Goal: Task Accomplishment & Management: Use online tool/utility

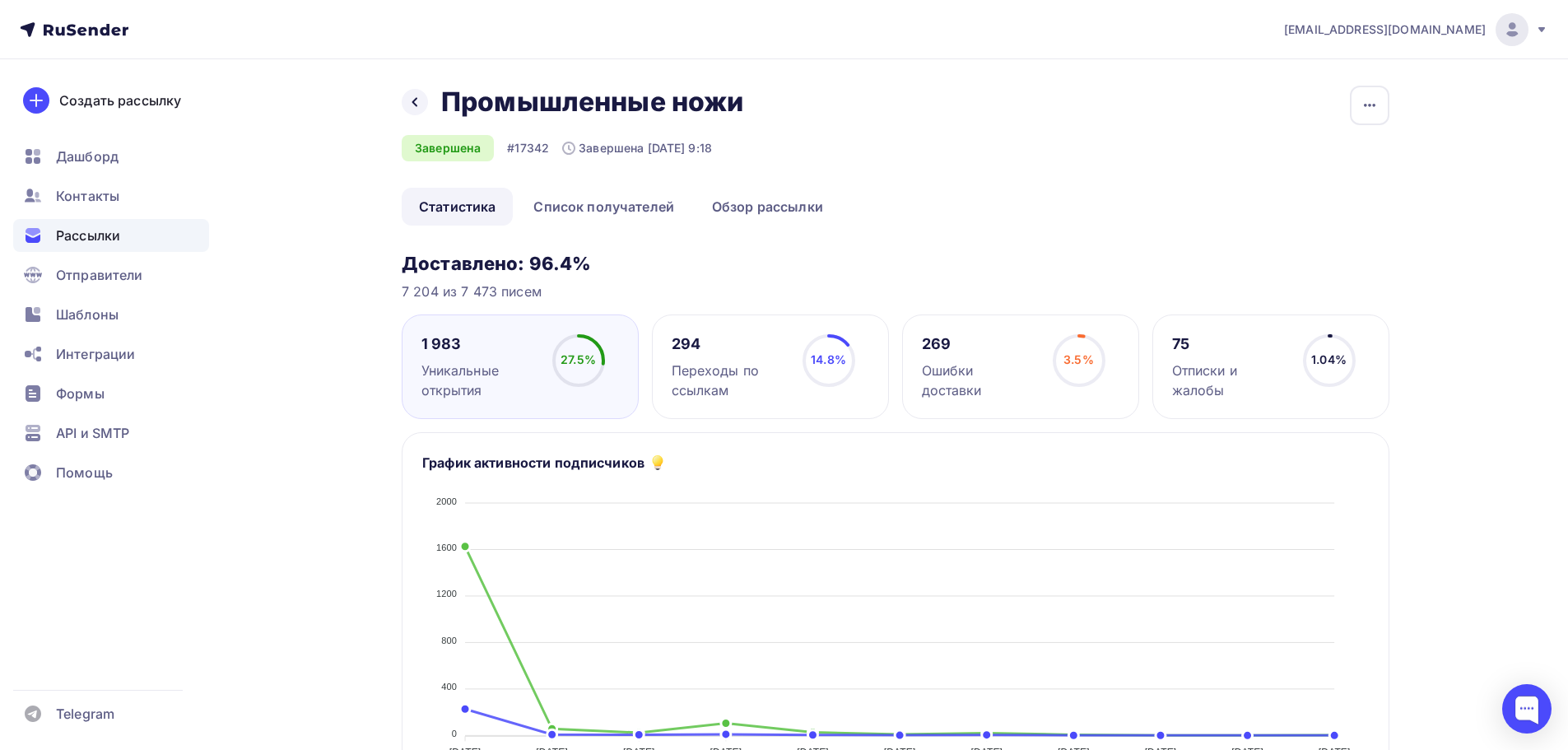
click at [100, 234] on span "Рассылки" at bounding box center [88, 236] width 64 height 20
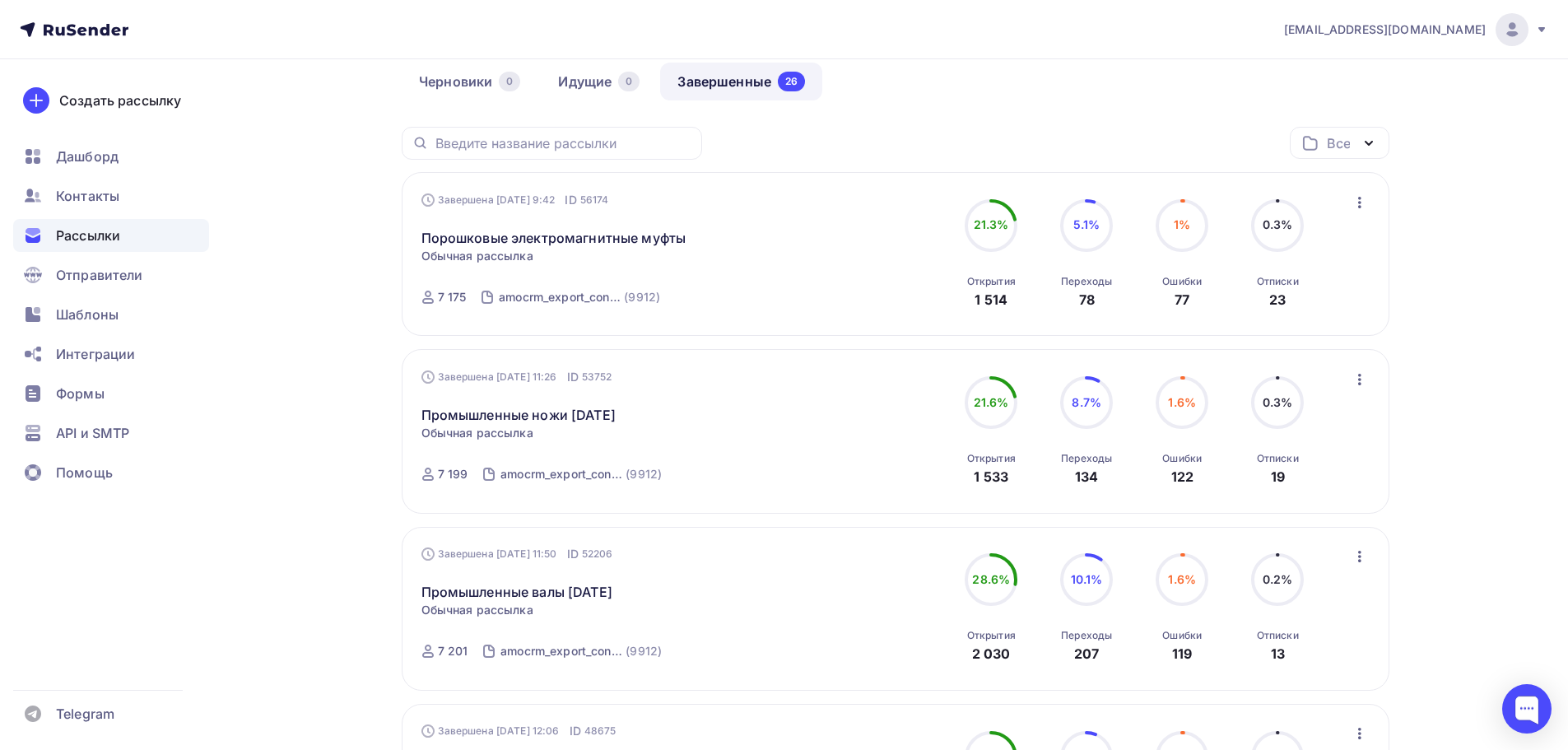
scroll to position [220, 0]
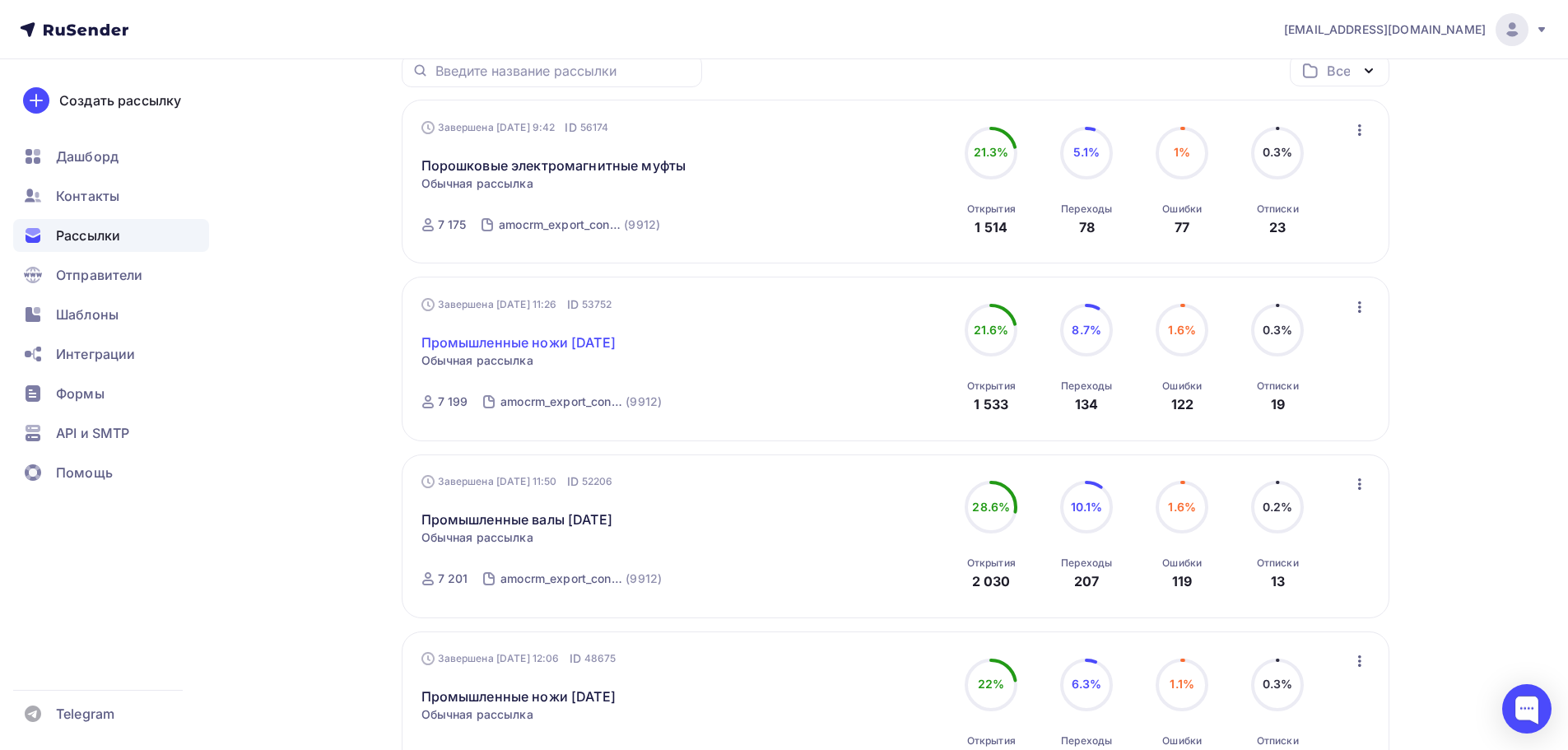
click at [523, 338] on link "Промышленные ножи [DATE]" at bounding box center [518, 343] width 194 height 20
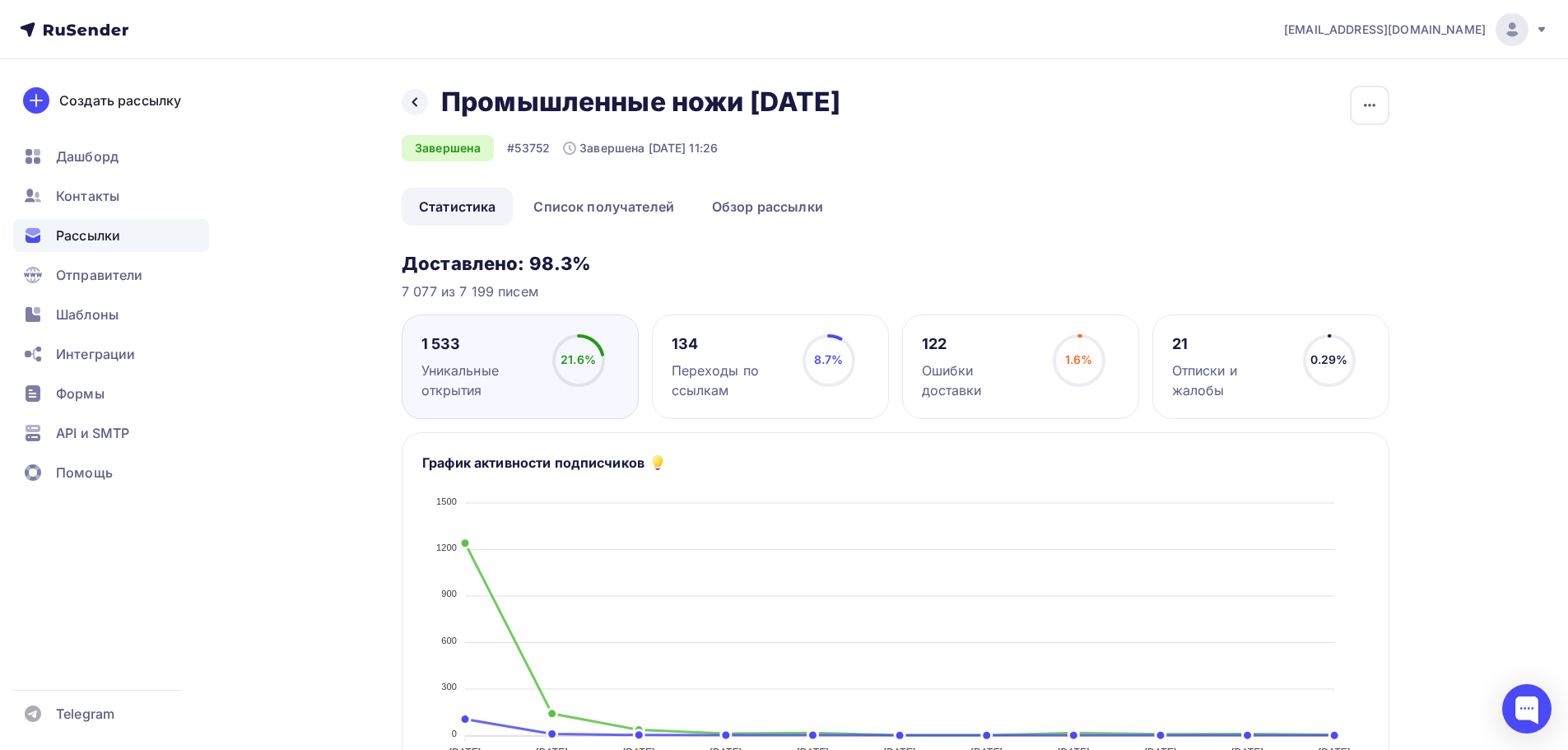
click at [97, 233] on span "Рассылки" at bounding box center [88, 236] width 64 height 20
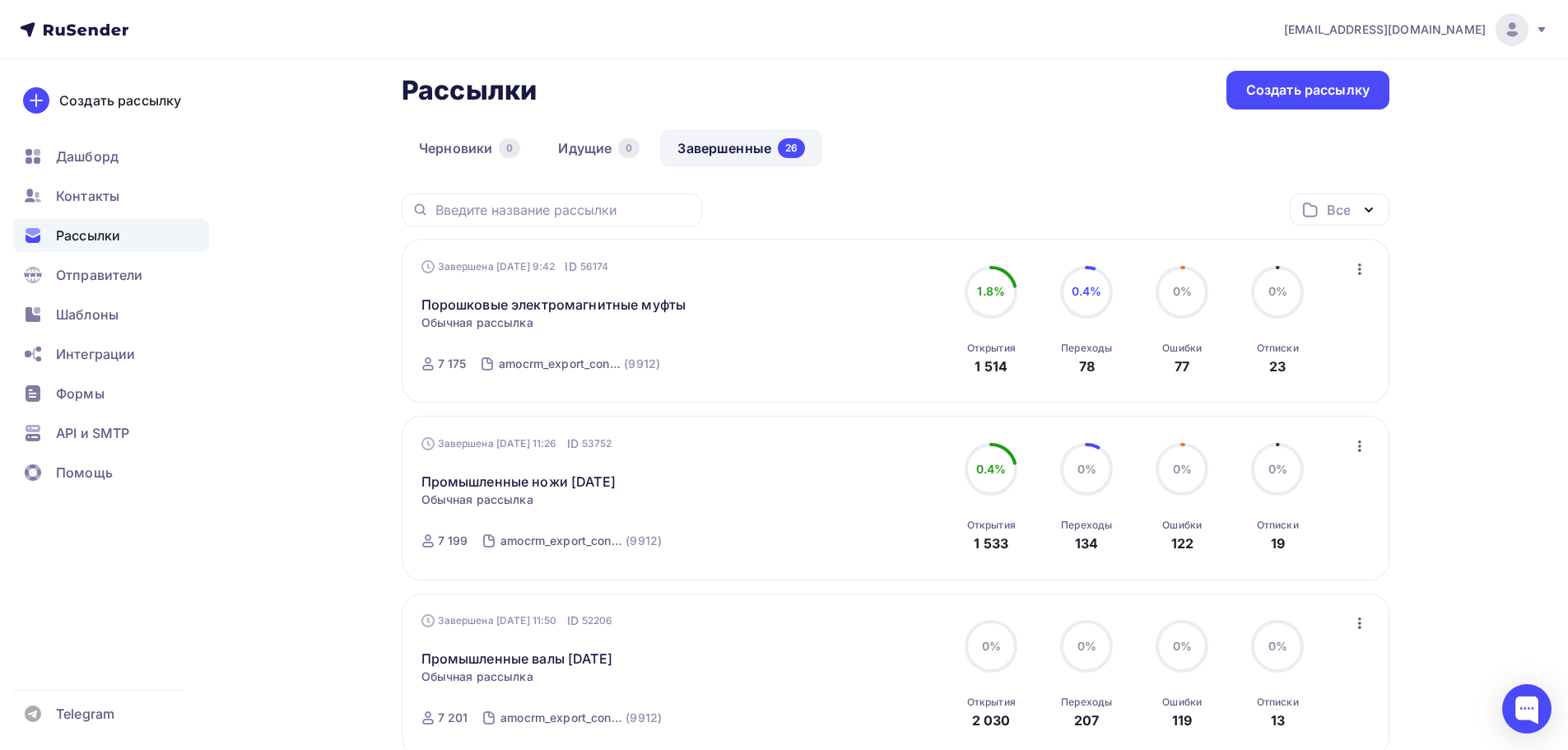
scroll to position [220, 0]
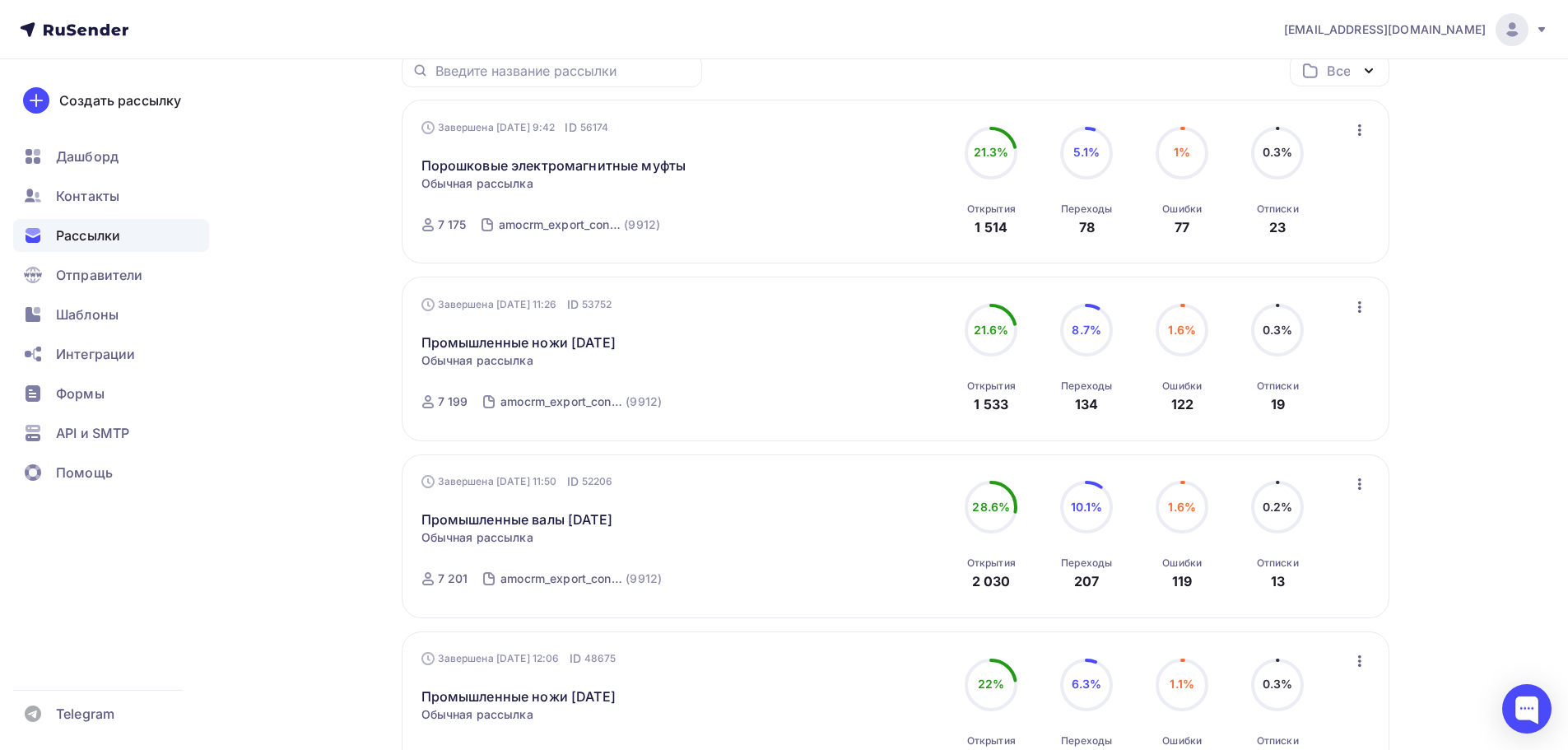
click at [1361, 309] on icon "button" at bounding box center [1360, 307] width 20 height 20
click at [1254, 410] on div "Копировать в новую" at bounding box center [1284, 416] width 169 height 20
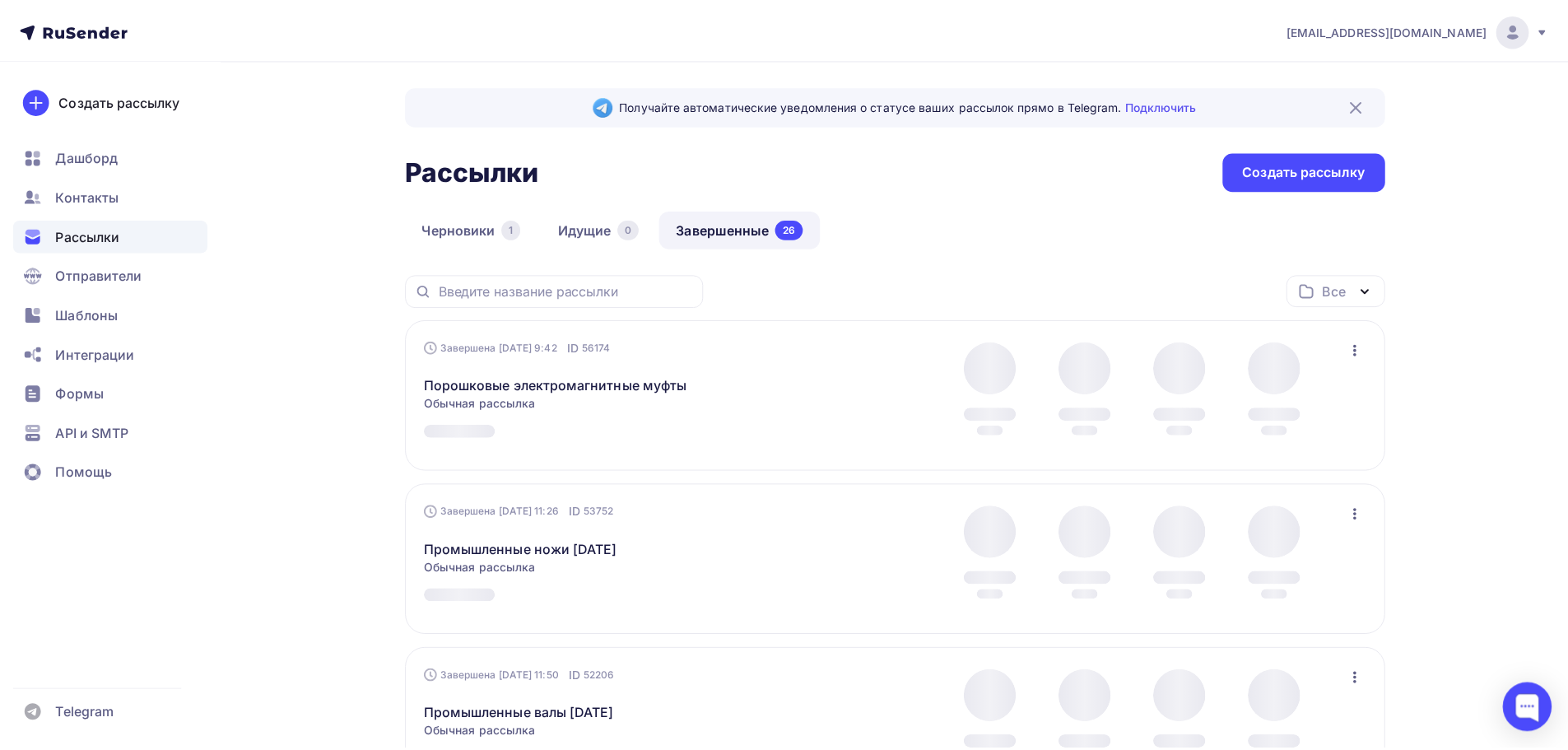
scroll to position [220, 0]
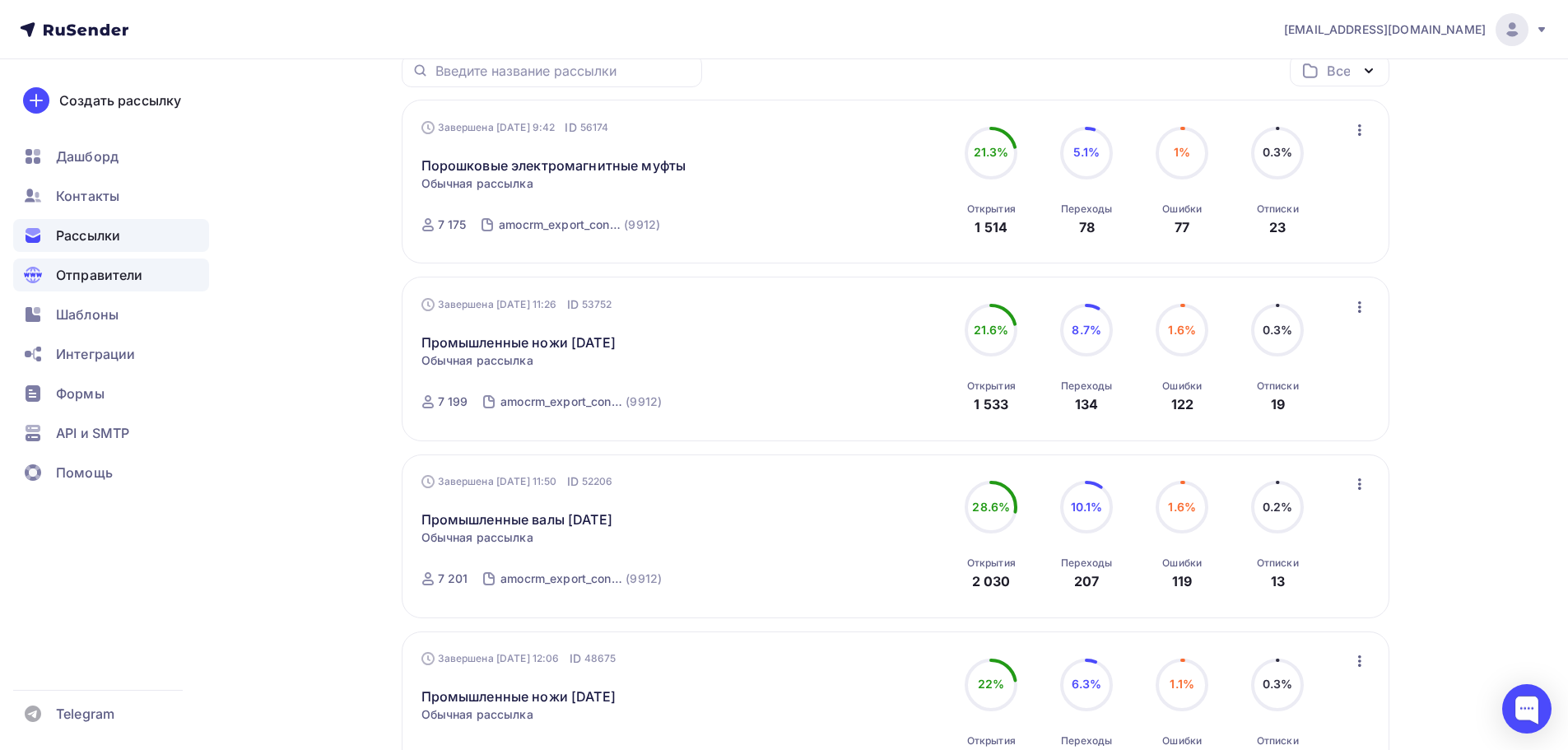
click at [87, 274] on span "Отправители" at bounding box center [99, 275] width 87 height 20
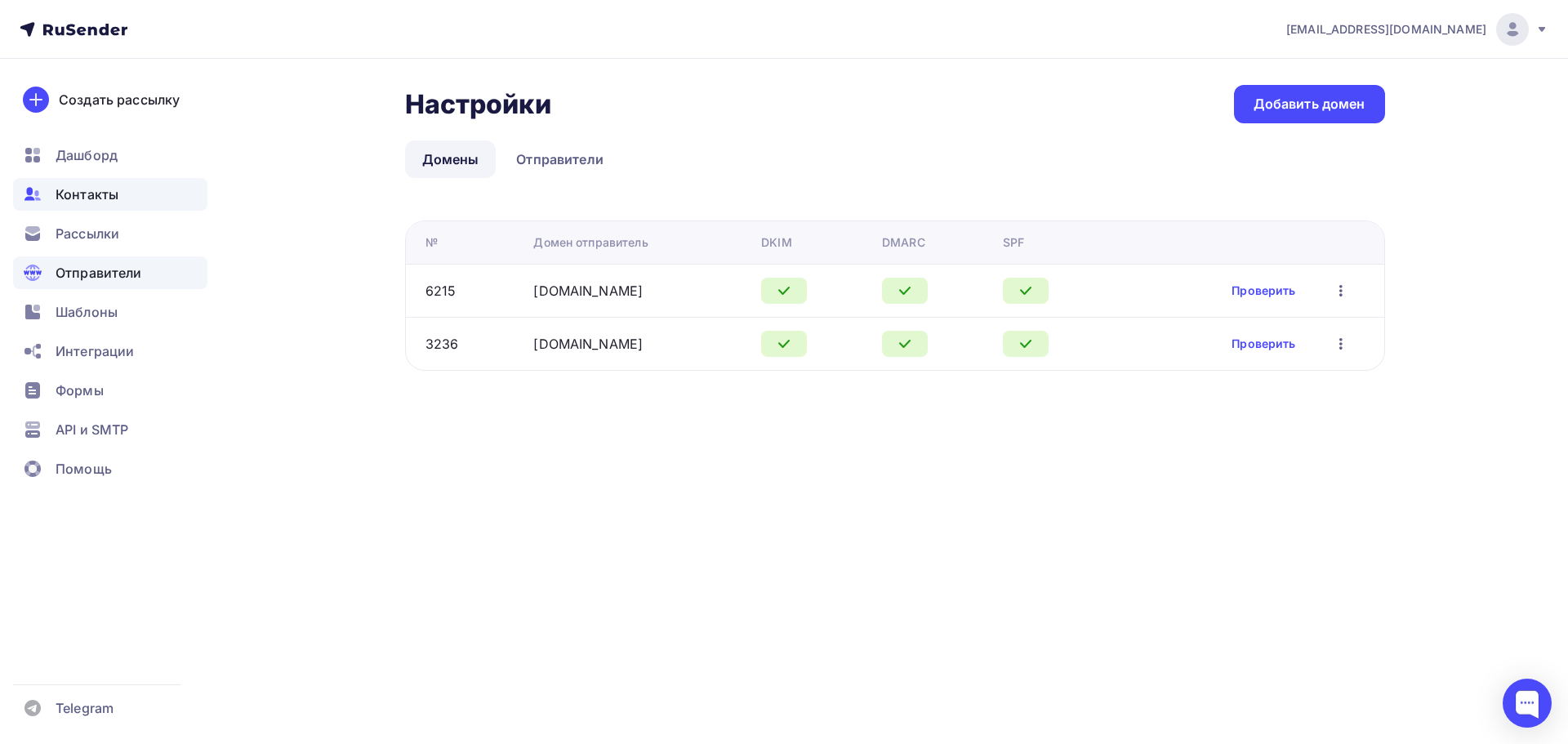
click at [76, 192] on span "Контакты" at bounding box center [86, 194] width 63 height 20
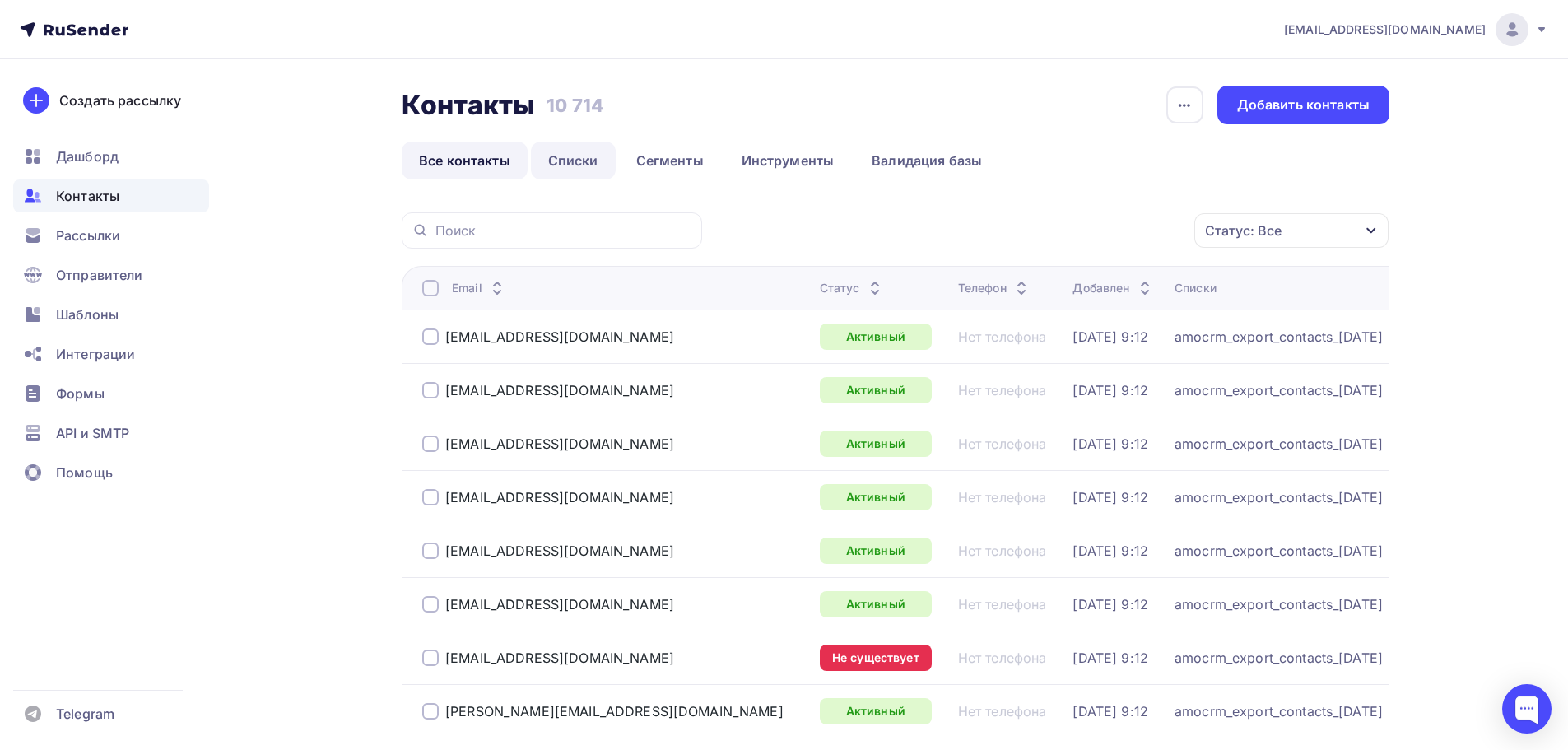
click at [571, 147] on link "Списки" at bounding box center [573, 161] width 85 height 38
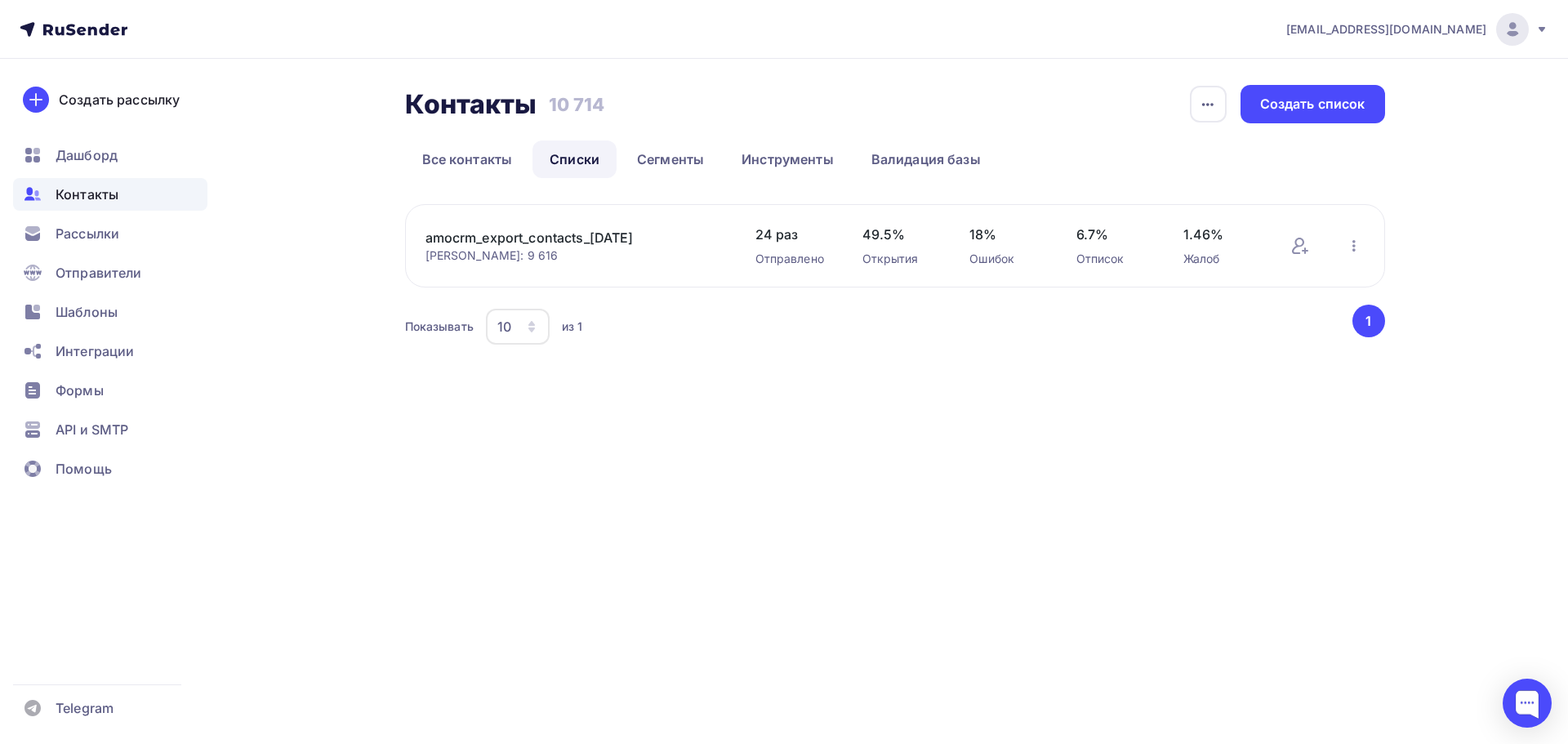
click at [86, 196] on span "Контакты" at bounding box center [86, 194] width 63 height 20
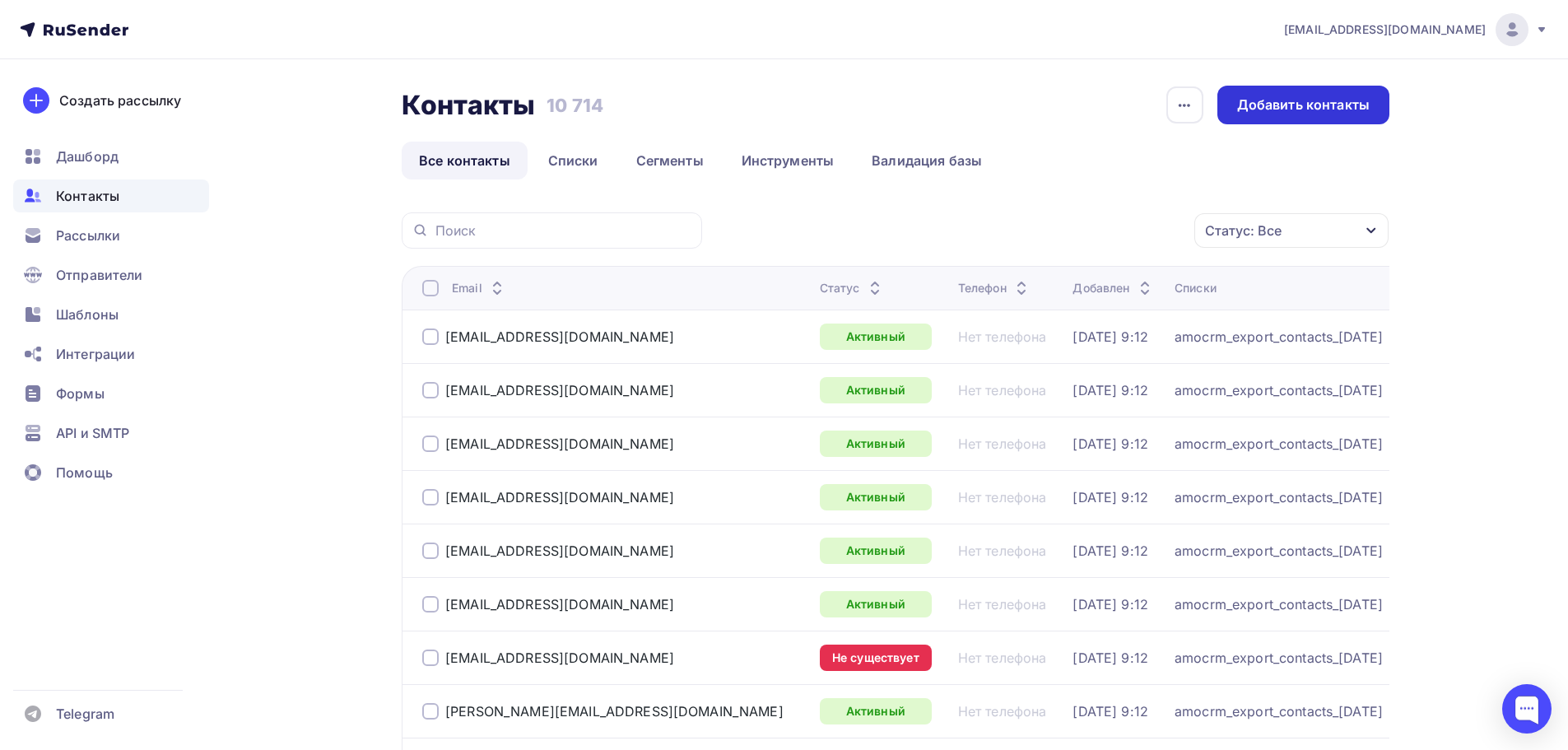
click at [1336, 113] on div "Добавить контакты" at bounding box center [1303, 104] width 133 height 19
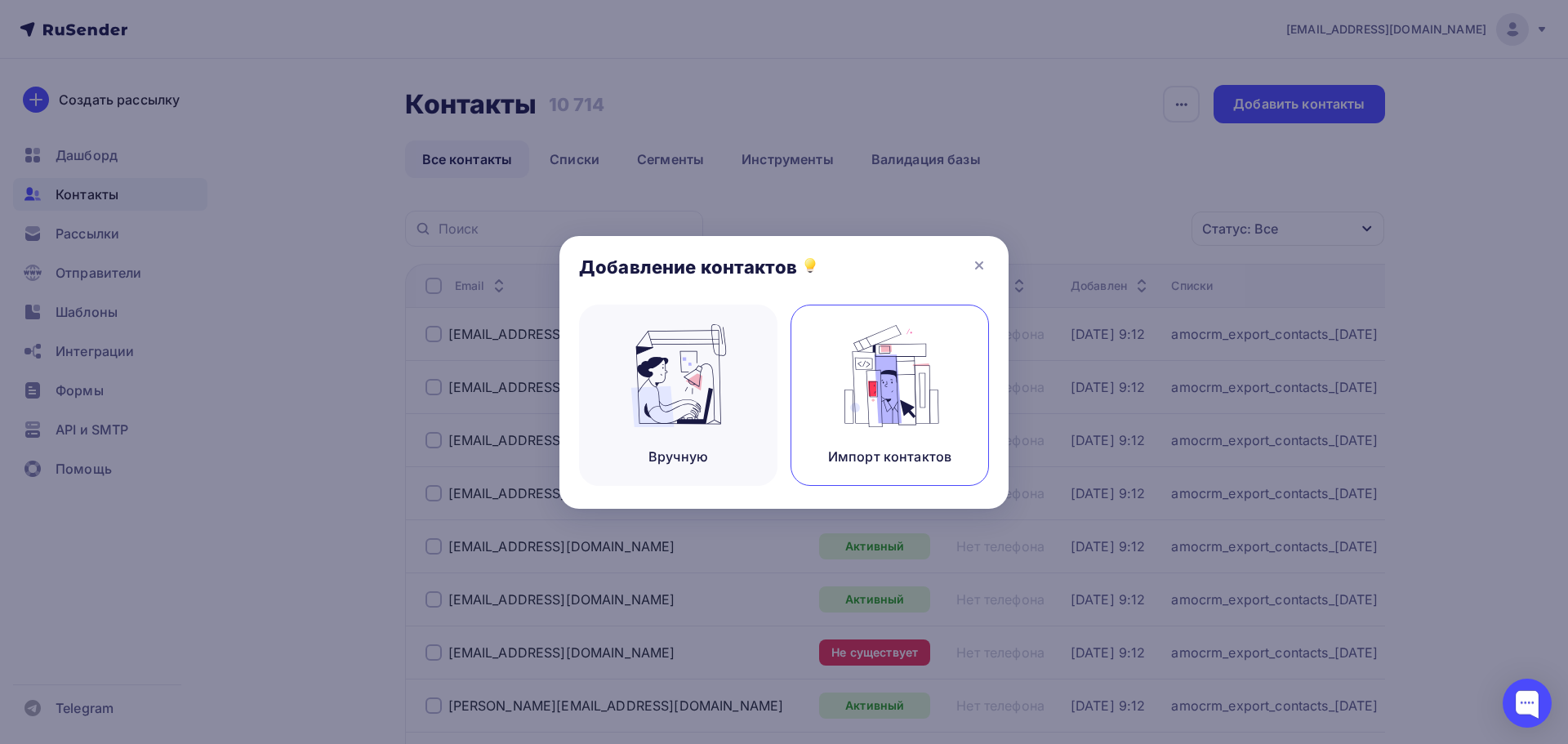
click at [887, 391] on img at bounding box center [890, 376] width 109 height 103
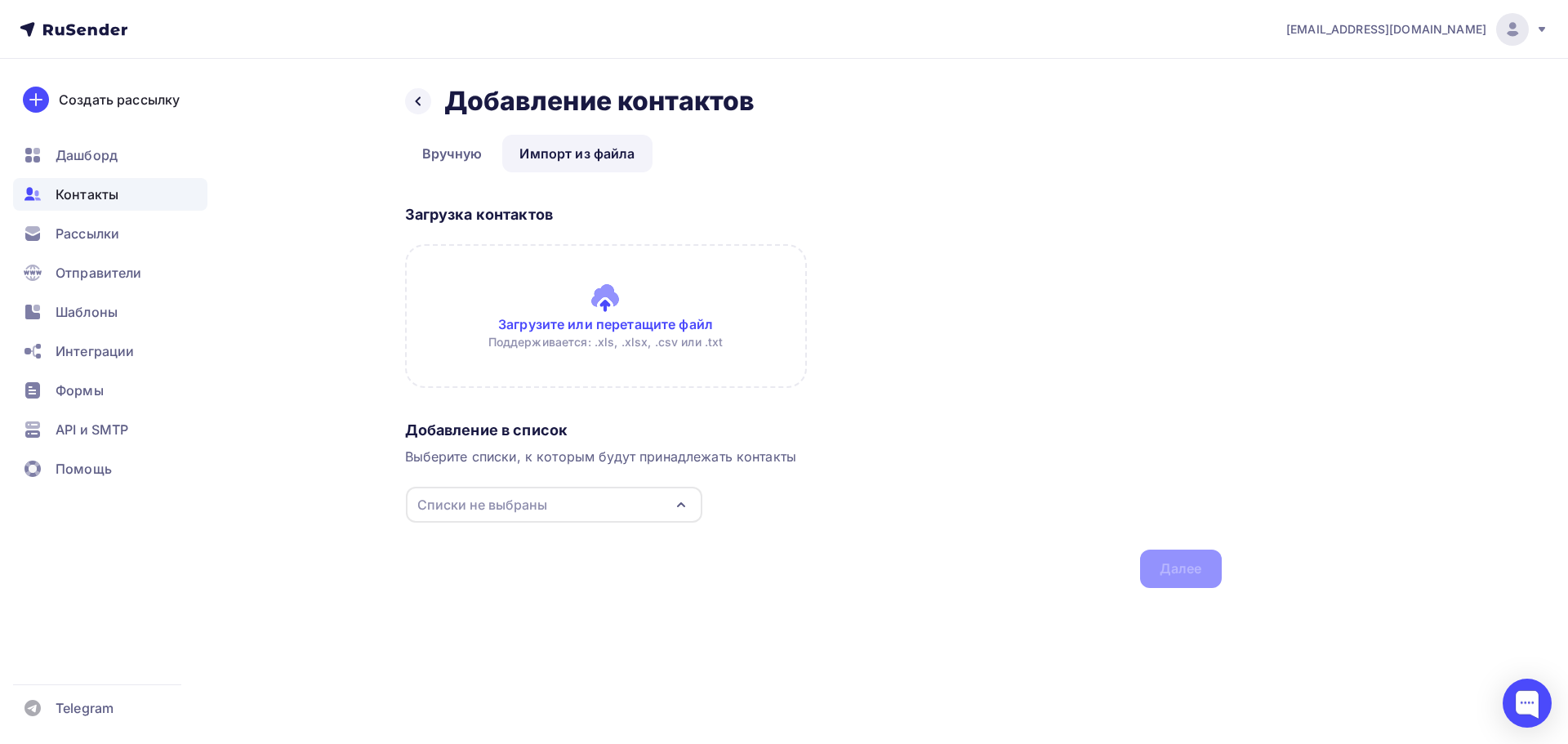
click at [623, 324] on input "file" at bounding box center [605, 315] width 402 height 144
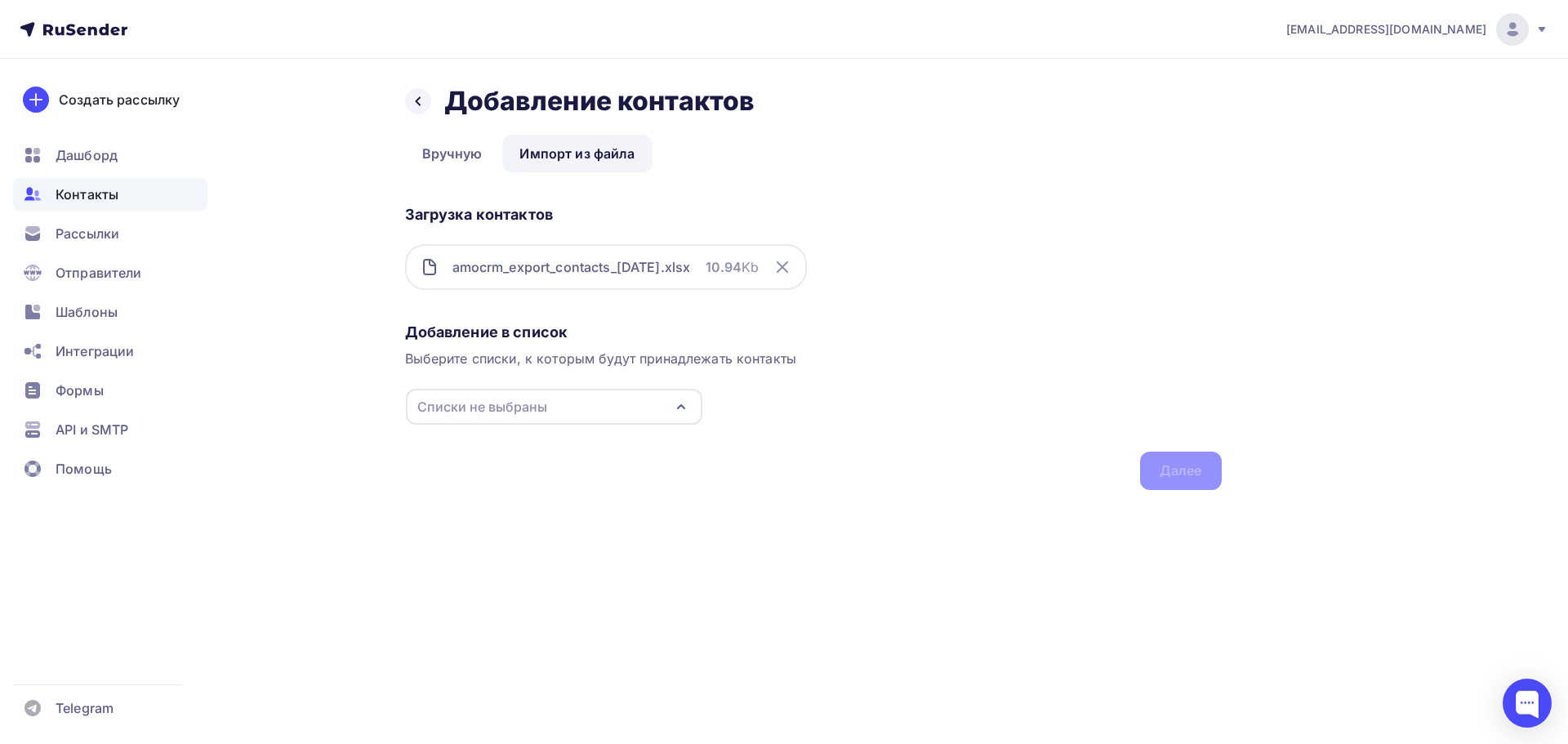
click at [580, 410] on div "Списки не выбраны" at bounding box center [554, 407] width 297 height 36
click at [533, 471] on div "amocrm_export_contacts_[DATE]" at bounding box center [556, 468] width 208 height 20
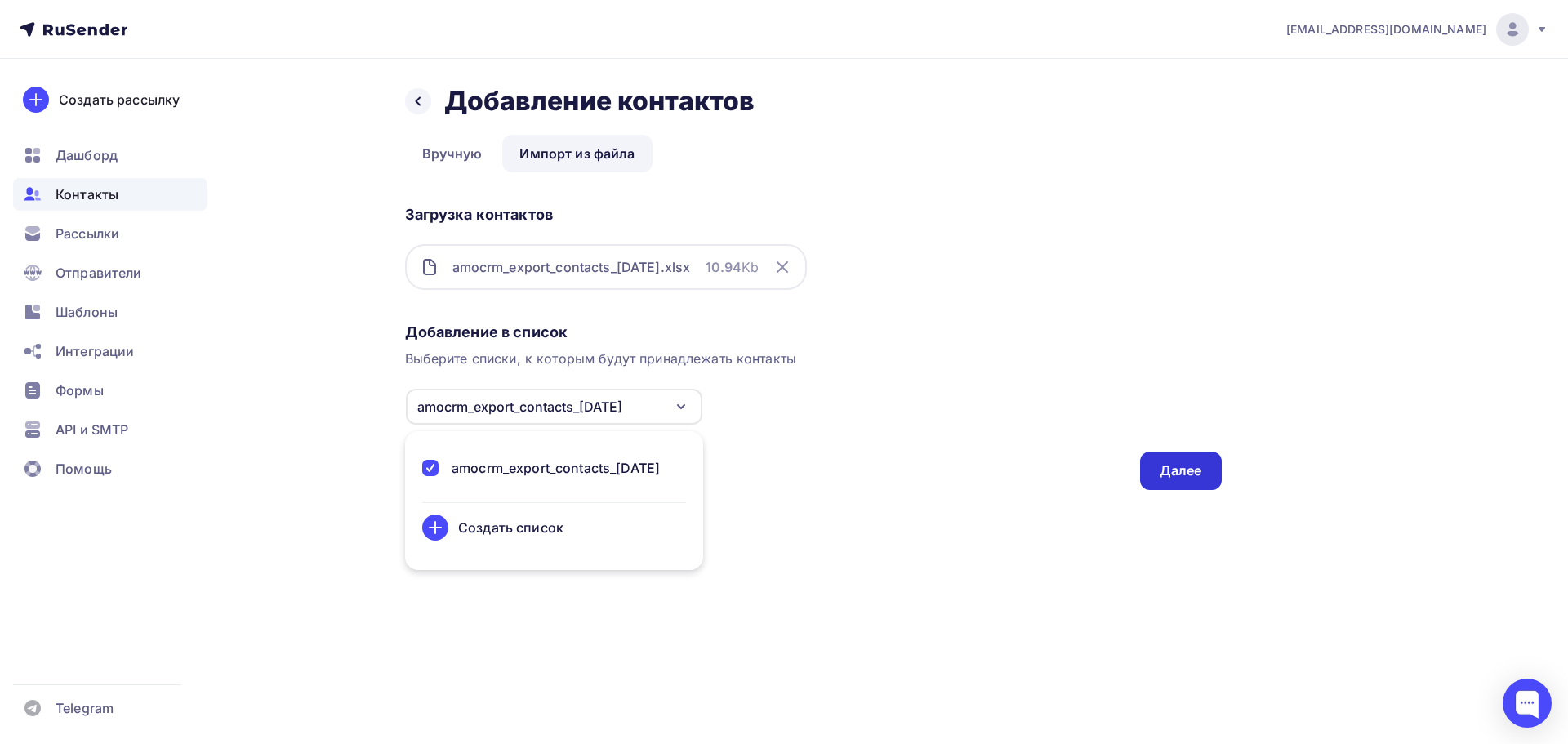
click at [1185, 471] on div "Далее" at bounding box center [1181, 470] width 43 height 19
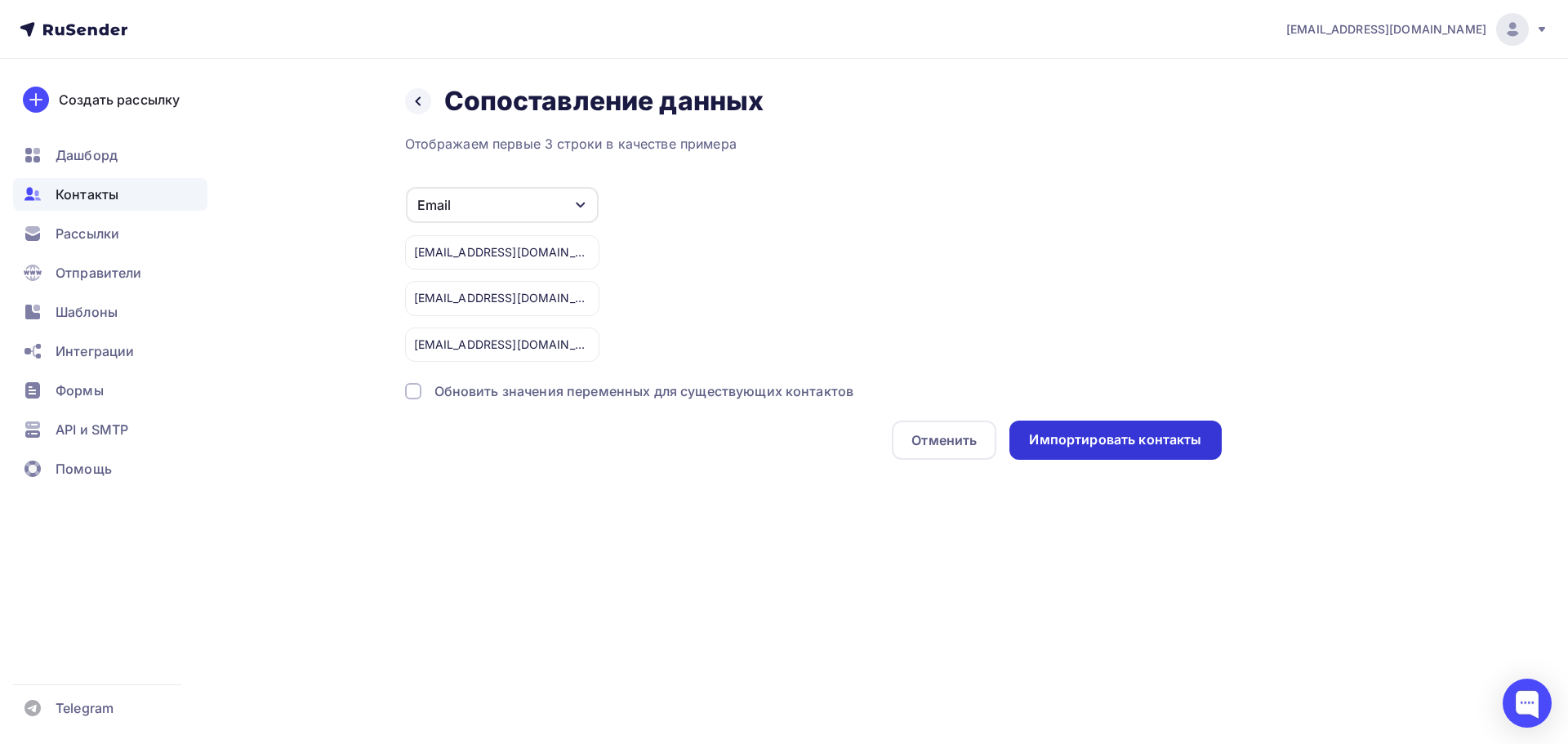
click at [1128, 436] on div "Импортировать контакты" at bounding box center [1115, 439] width 173 height 19
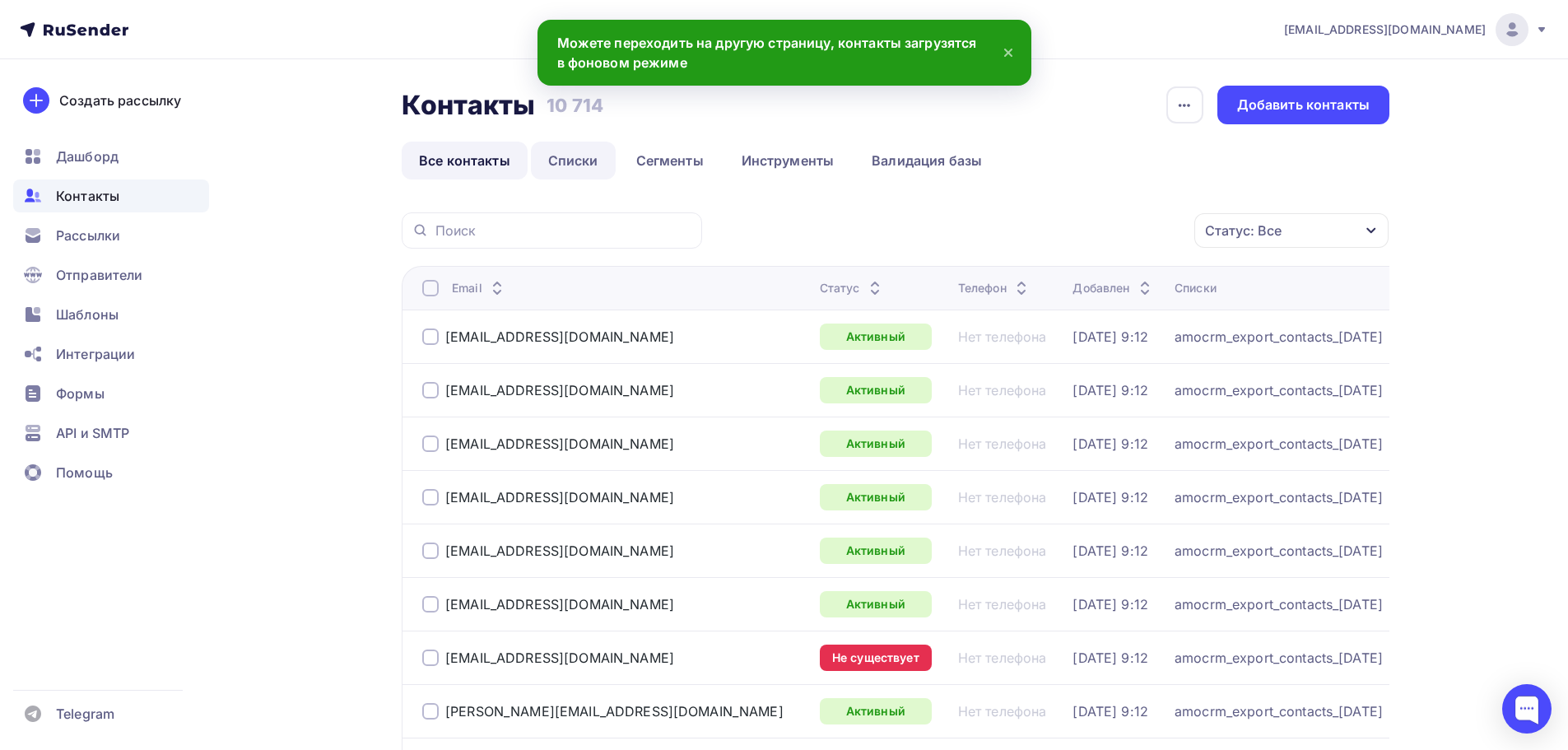
click at [589, 155] on link "Списки" at bounding box center [573, 161] width 85 height 38
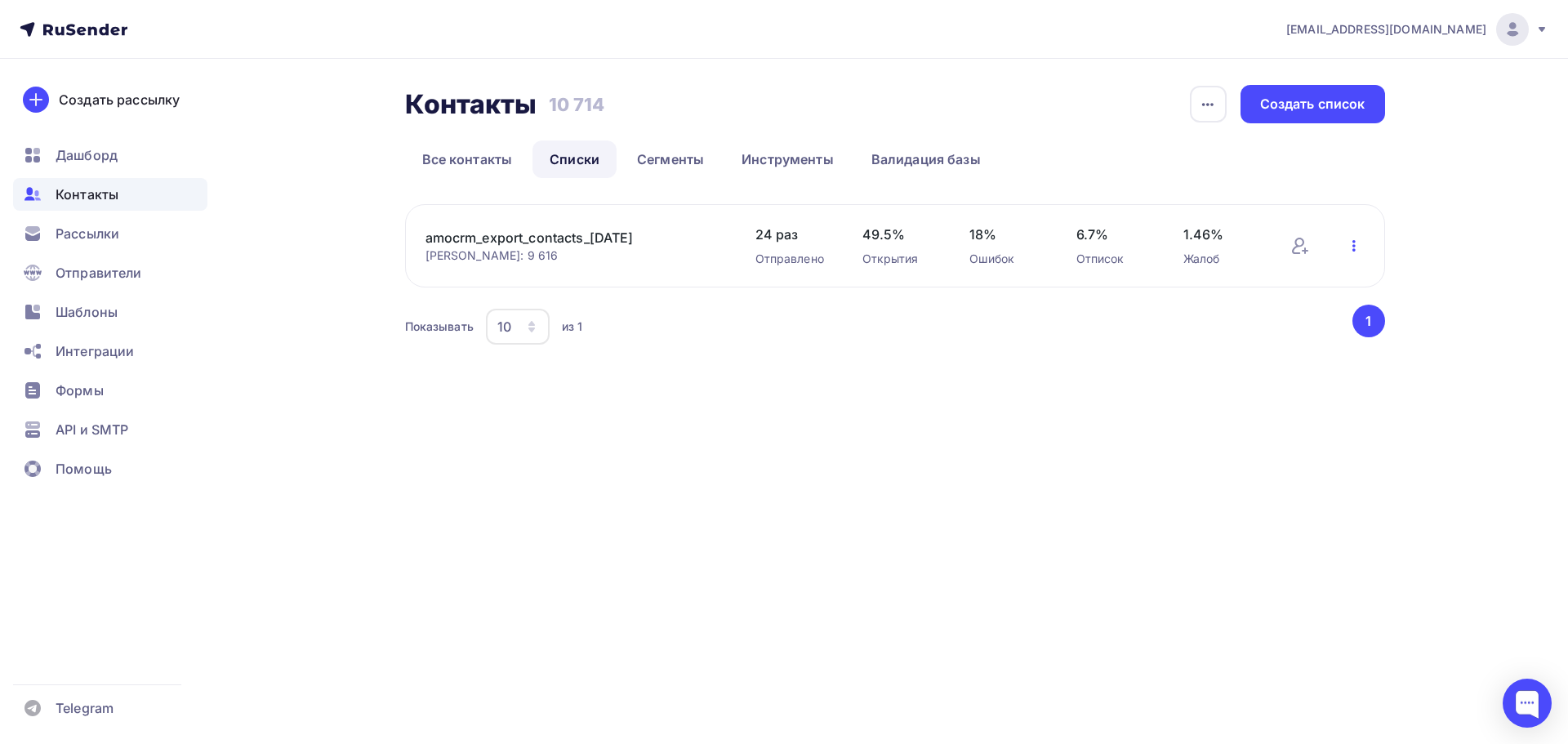
click at [1348, 248] on icon "button" at bounding box center [1355, 246] width 20 height 20
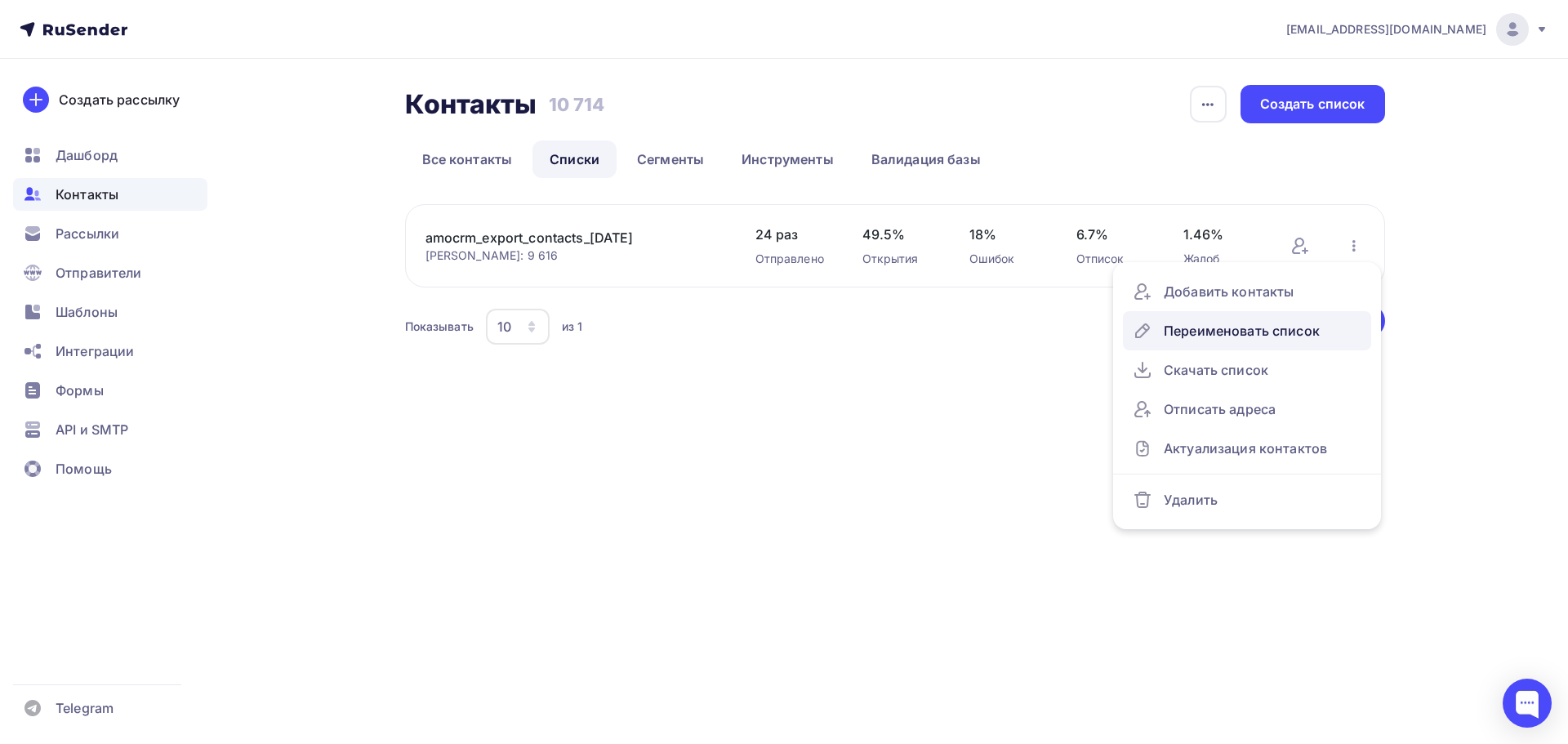
click at [1278, 335] on div "Переименовать список" at bounding box center [1247, 330] width 228 height 26
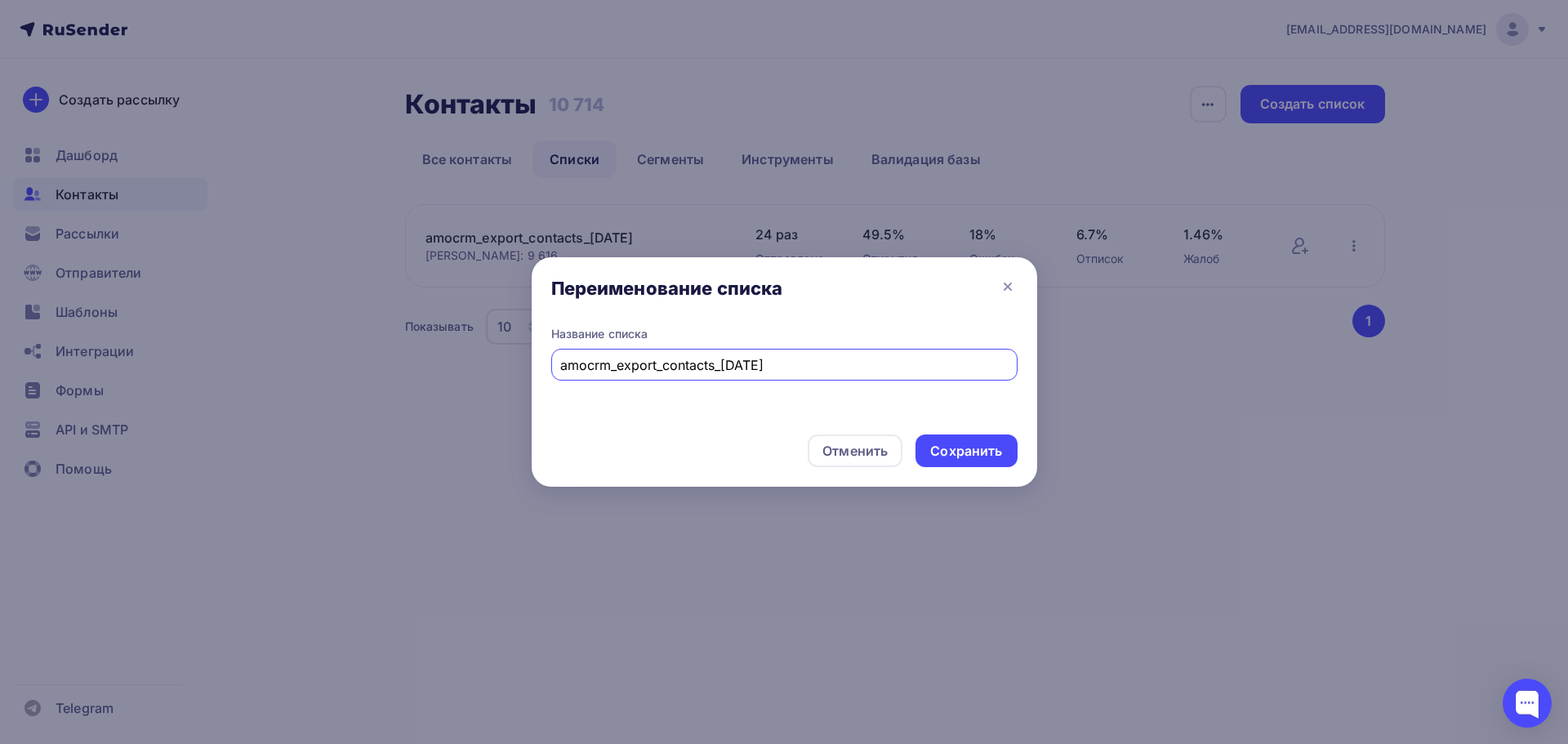
click at [773, 366] on input "amocrm_export_contacts_[DATE]" at bounding box center [784, 365] width 448 height 20
drag, startPoint x: 783, startPoint y: 366, endPoint x: 796, endPoint y: 373, distance: 14.8
click at [796, 373] on input "amocrm_export_contacts_[DATE]" at bounding box center [784, 365] width 448 height 20
type input "amocrm_export_contacts_[DATE]"
click at [972, 445] on div "Сохранить" at bounding box center [967, 450] width 71 height 19
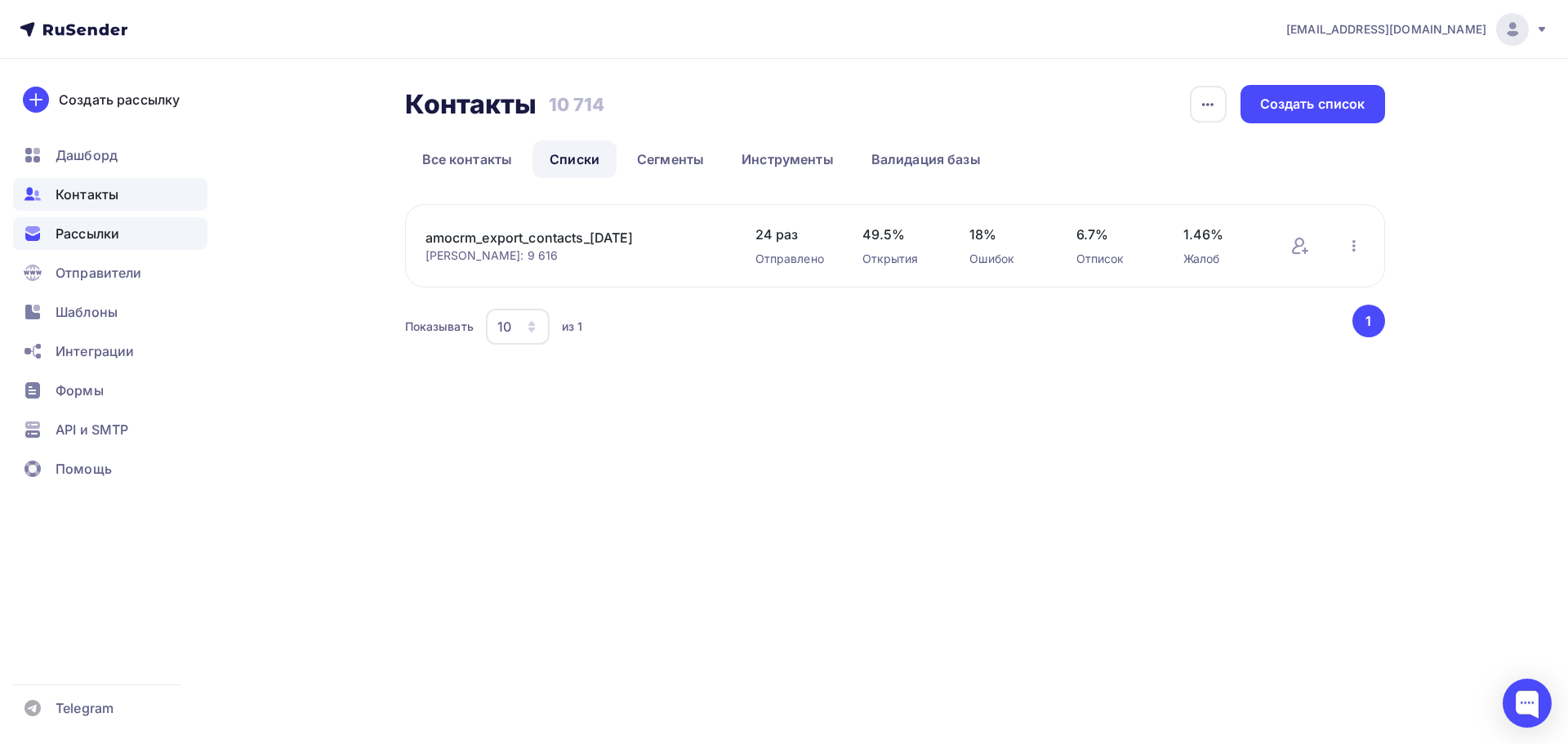
click at [84, 234] on span "Рассылки" at bounding box center [87, 234] width 64 height 20
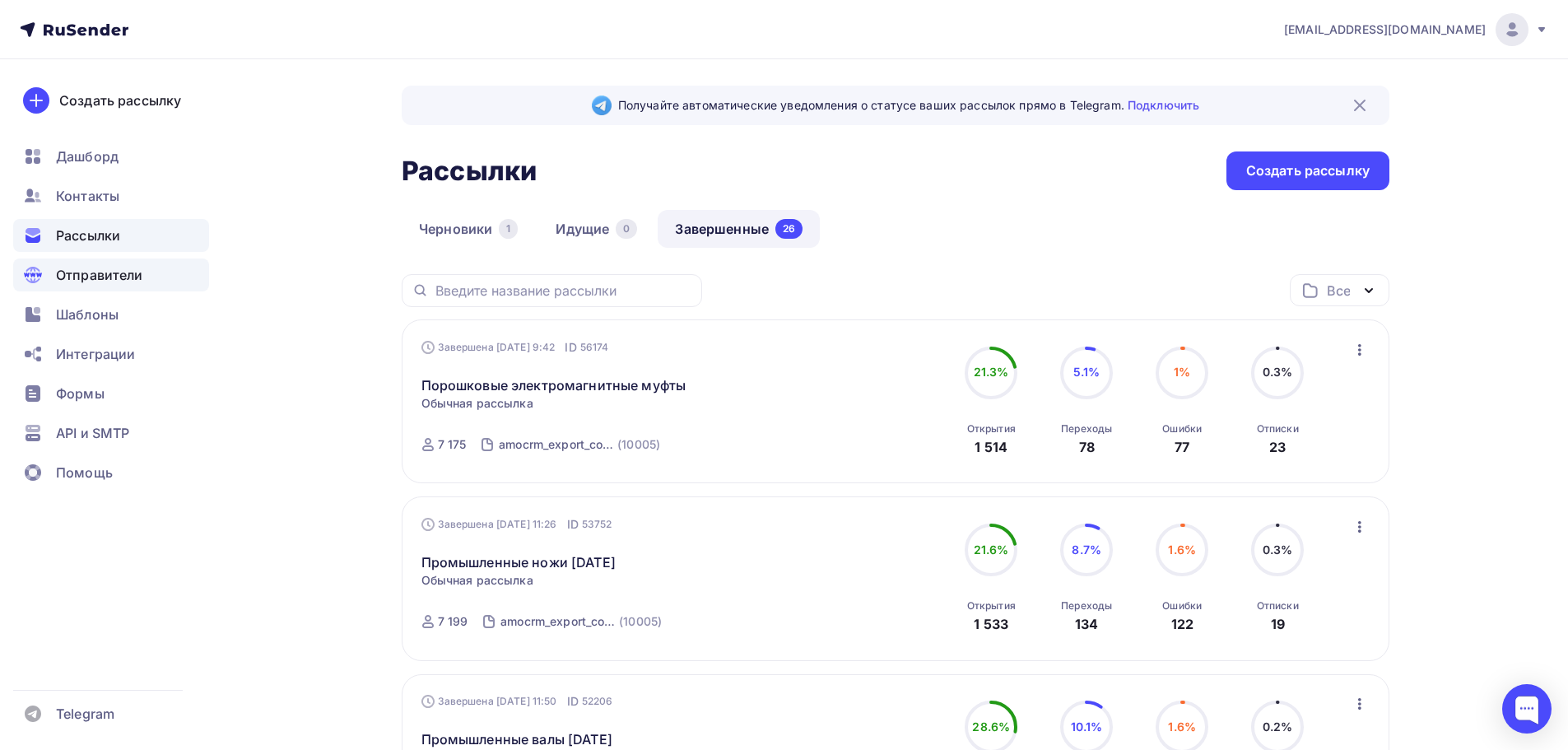
click at [74, 276] on span "Отправители" at bounding box center [99, 275] width 87 height 20
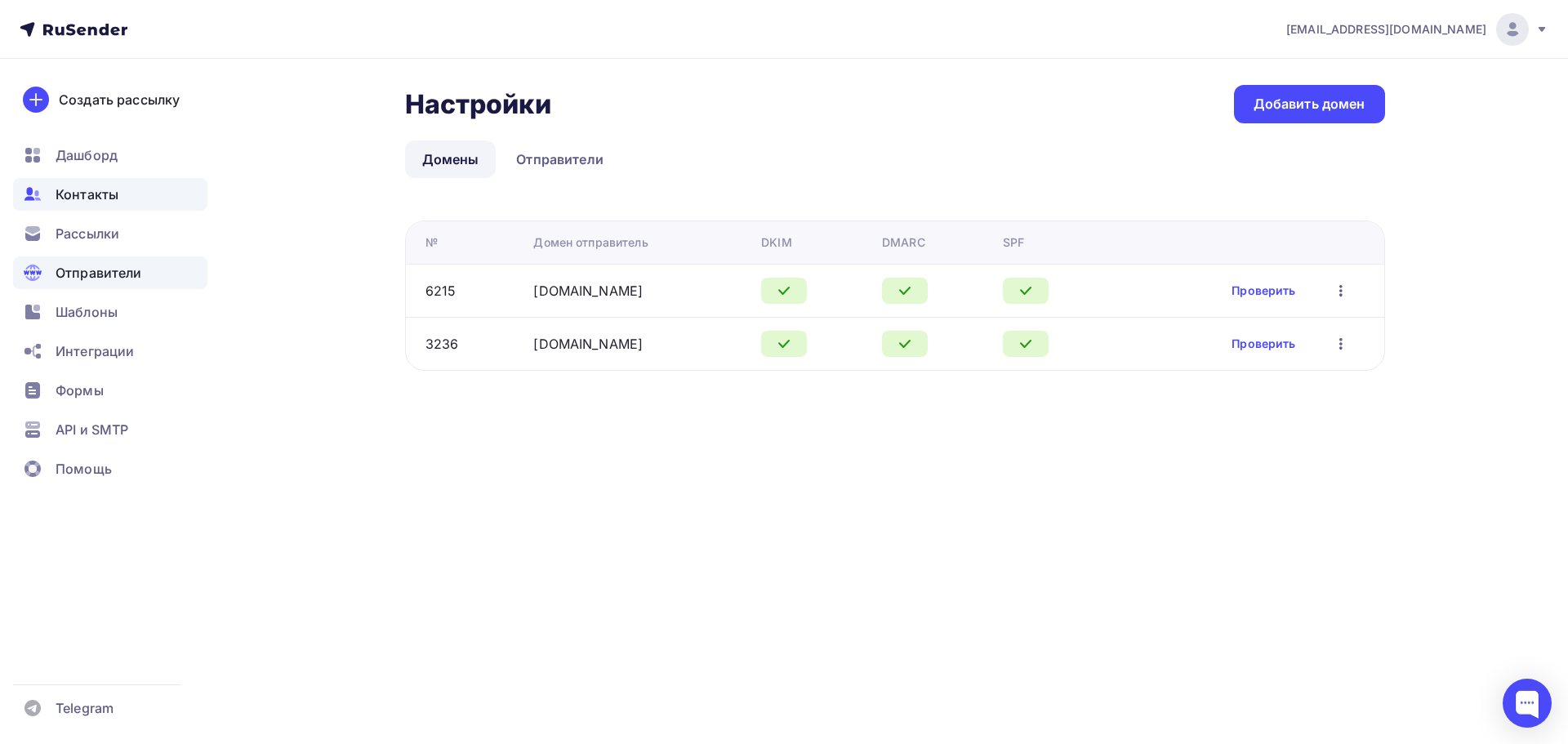
click at [67, 190] on span "Контакты" at bounding box center [86, 194] width 63 height 20
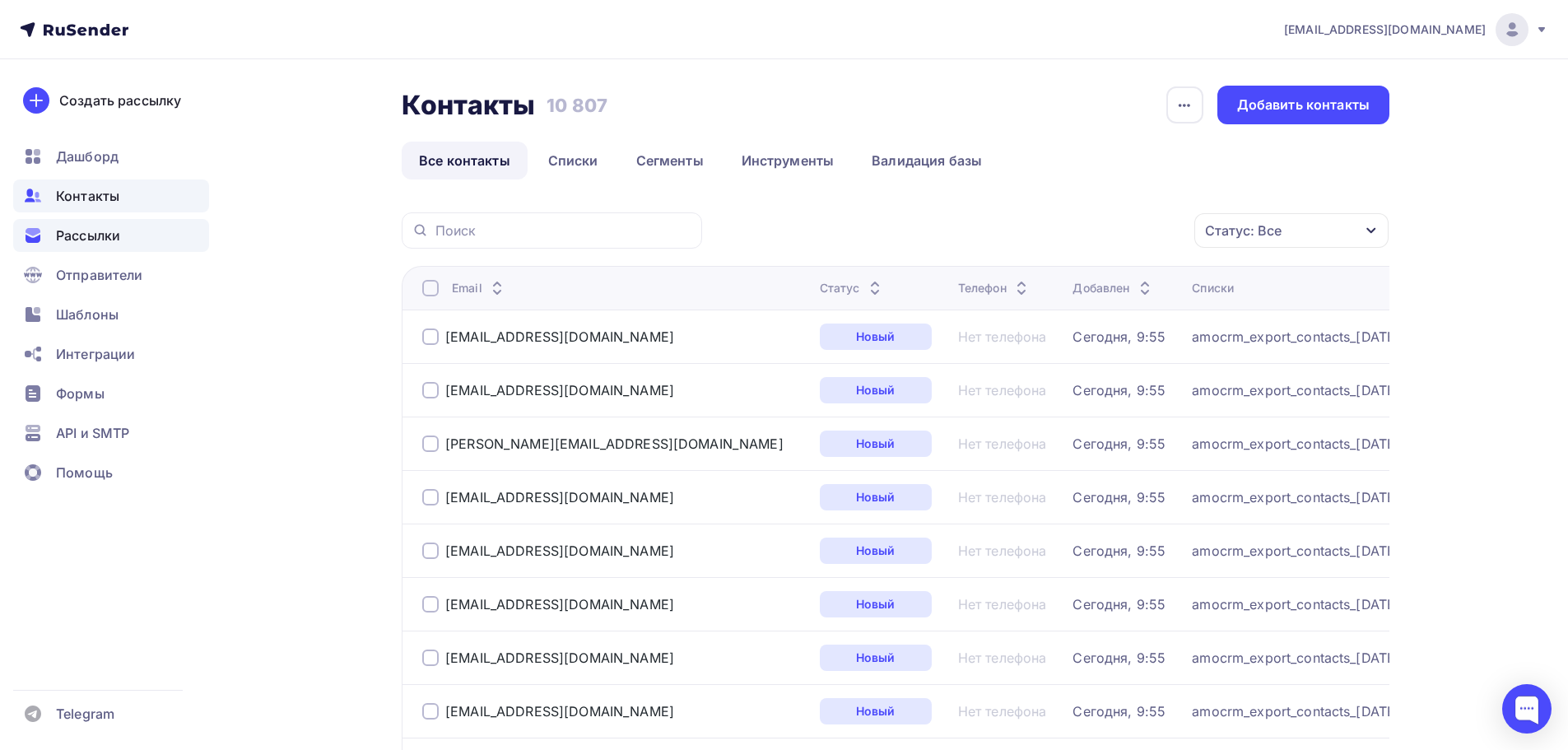
click at [77, 226] on span "Рассылки" at bounding box center [88, 236] width 64 height 20
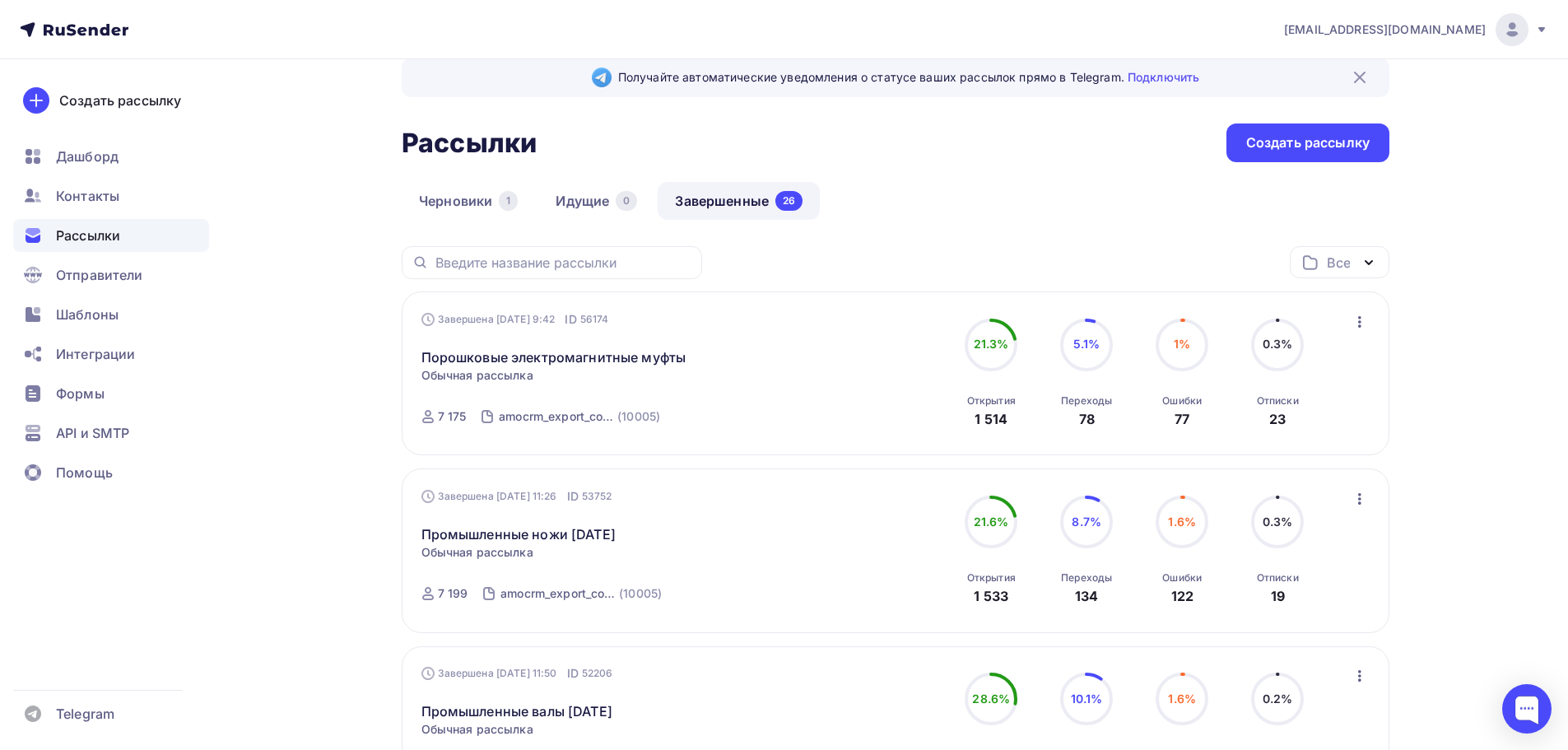
scroll to position [109, 0]
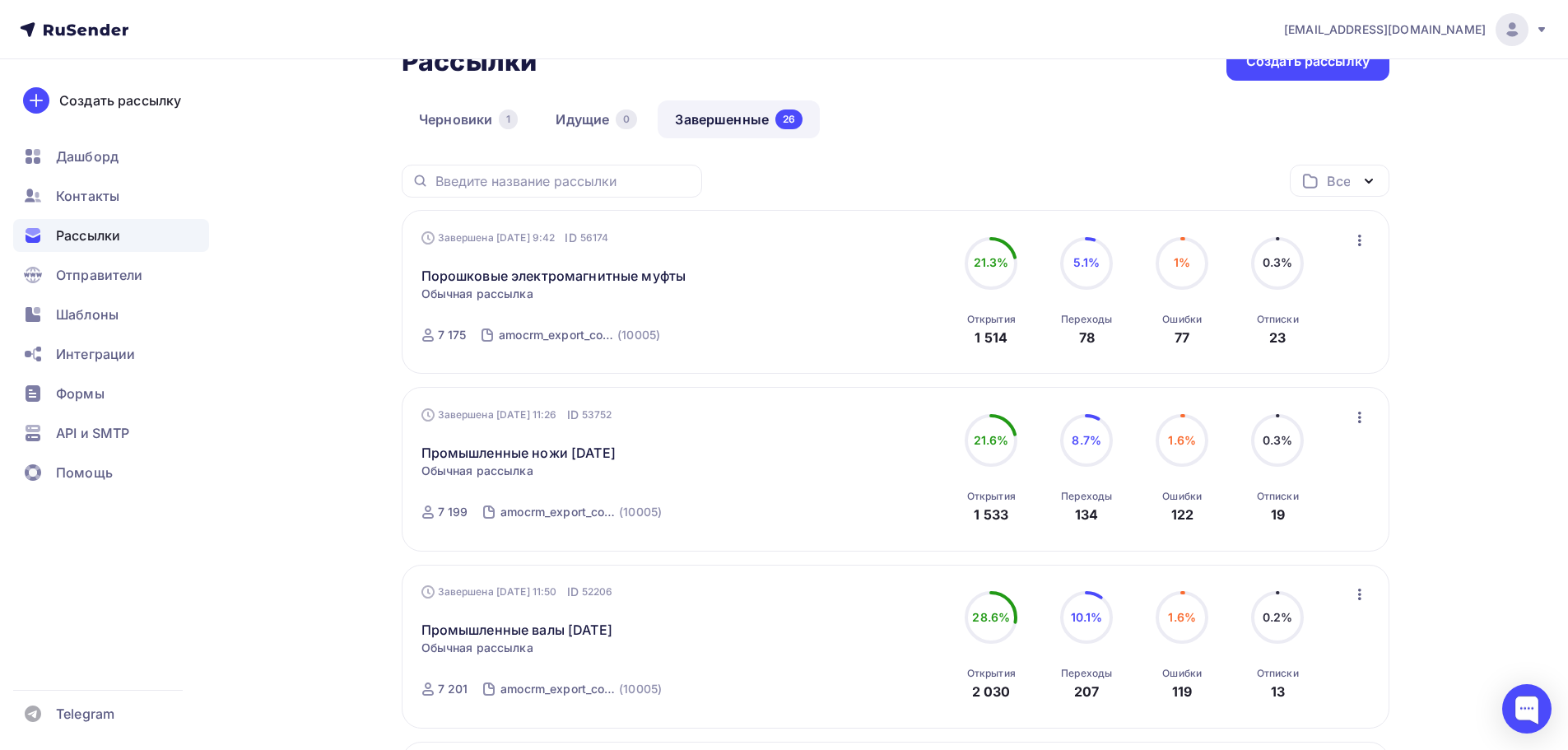
click at [1356, 414] on icon "button" at bounding box center [1360, 417] width 20 height 20
click at [1314, 523] on div "Копировать в новую" at bounding box center [1284, 526] width 169 height 20
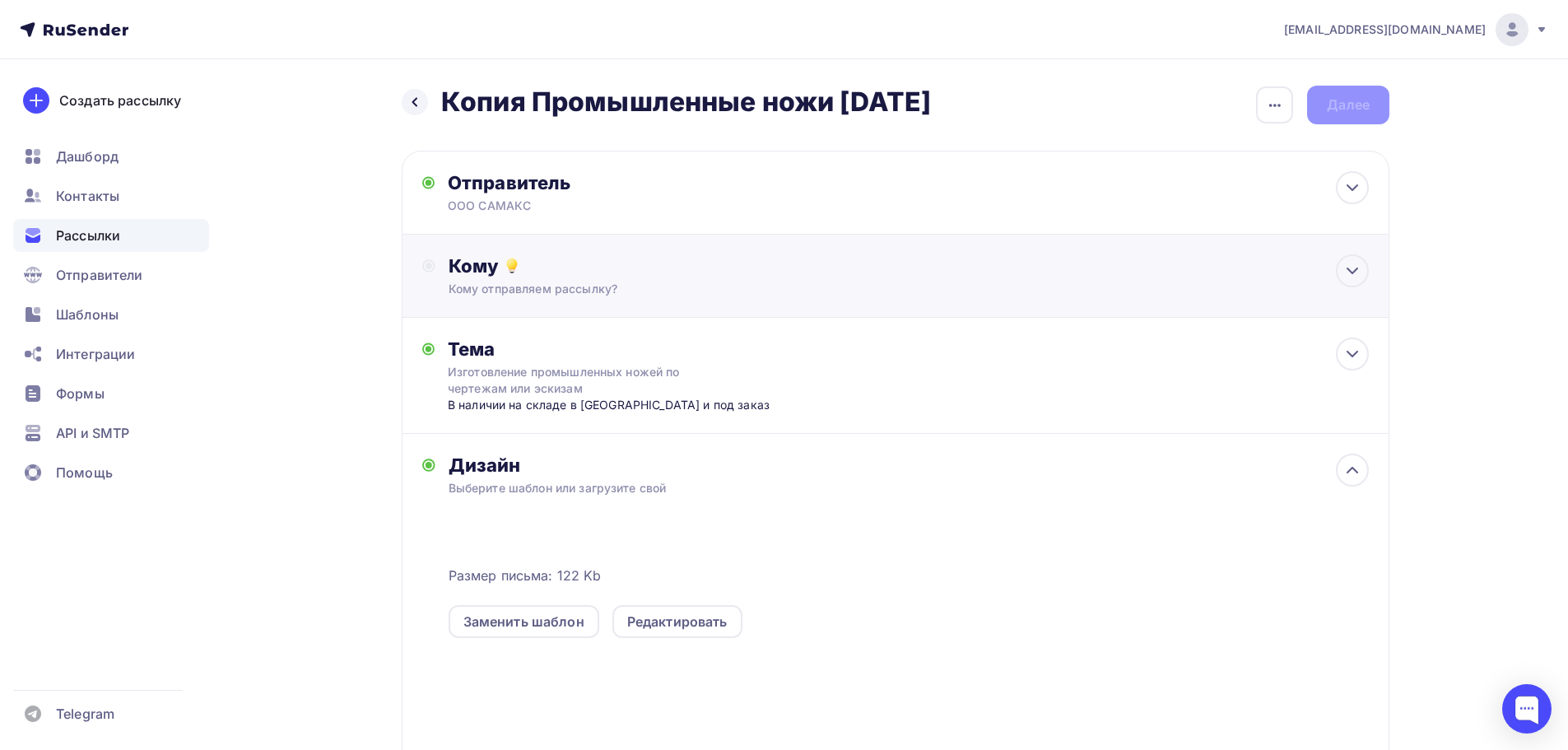
drag, startPoint x: 426, startPoint y: 261, endPoint x: 412, endPoint y: 276, distance: 20.4
click at [422, 268] on icon at bounding box center [428, 265] width 13 height 13
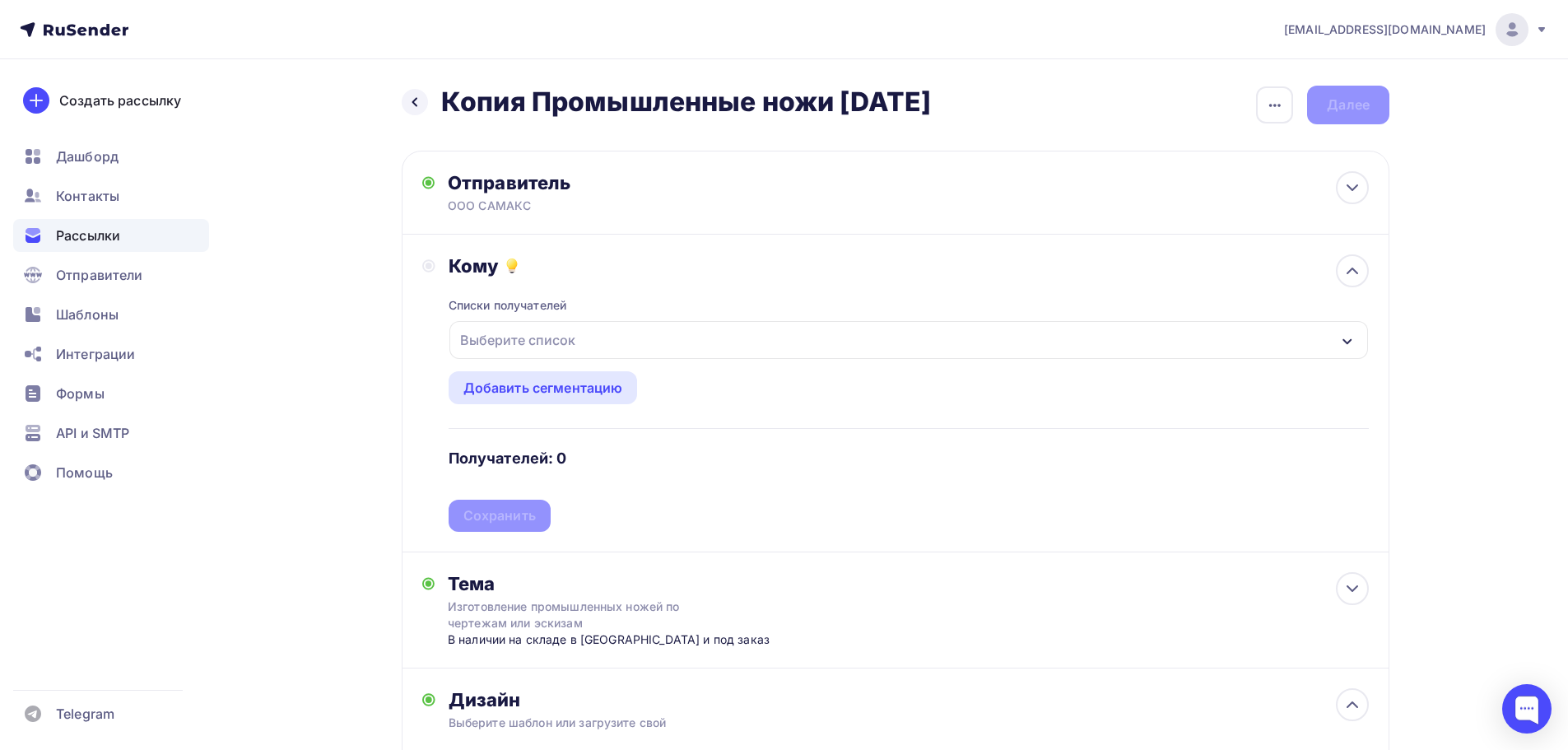
click at [487, 339] on div "Выберите список" at bounding box center [518, 340] width 128 height 30
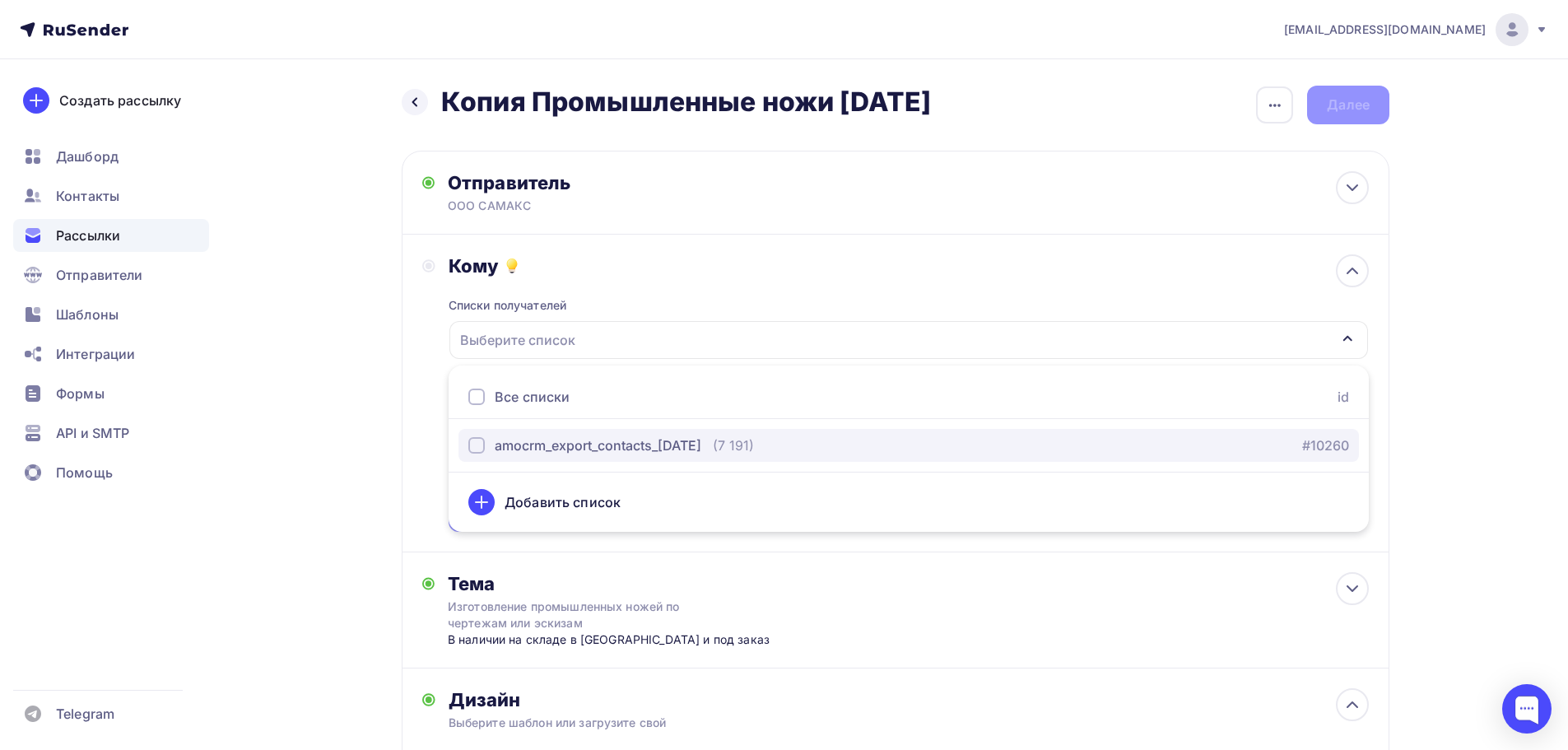
click at [617, 444] on div "amocrm_export_contacts_[DATE]" at bounding box center [598, 445] width 207 height 20
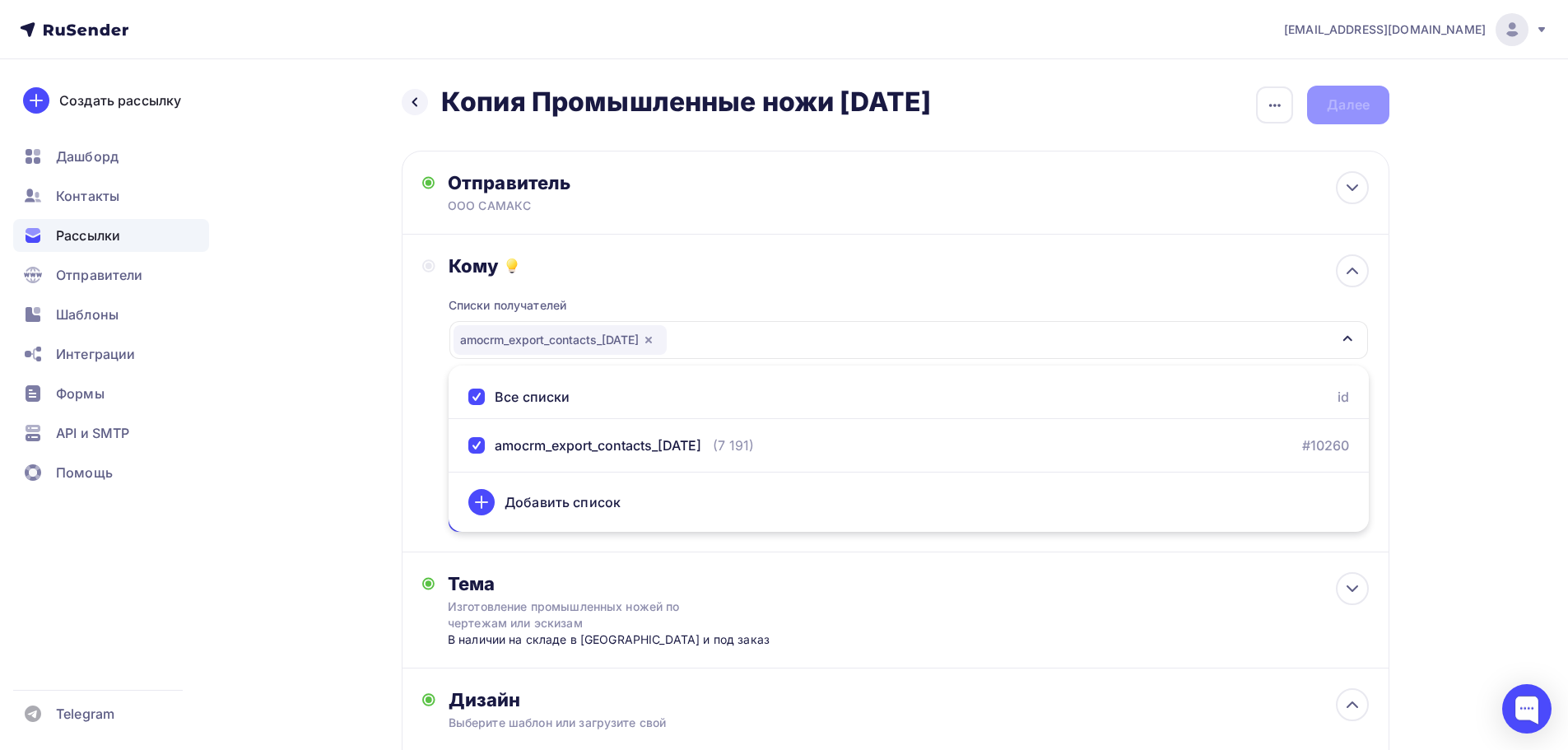
click at [416, 431] on div "Кому Списки получателей amocrm_export_contacts_[DATE] Все списки id amocrm_expo…" at bounding box center [896, 394] width 988 height 318
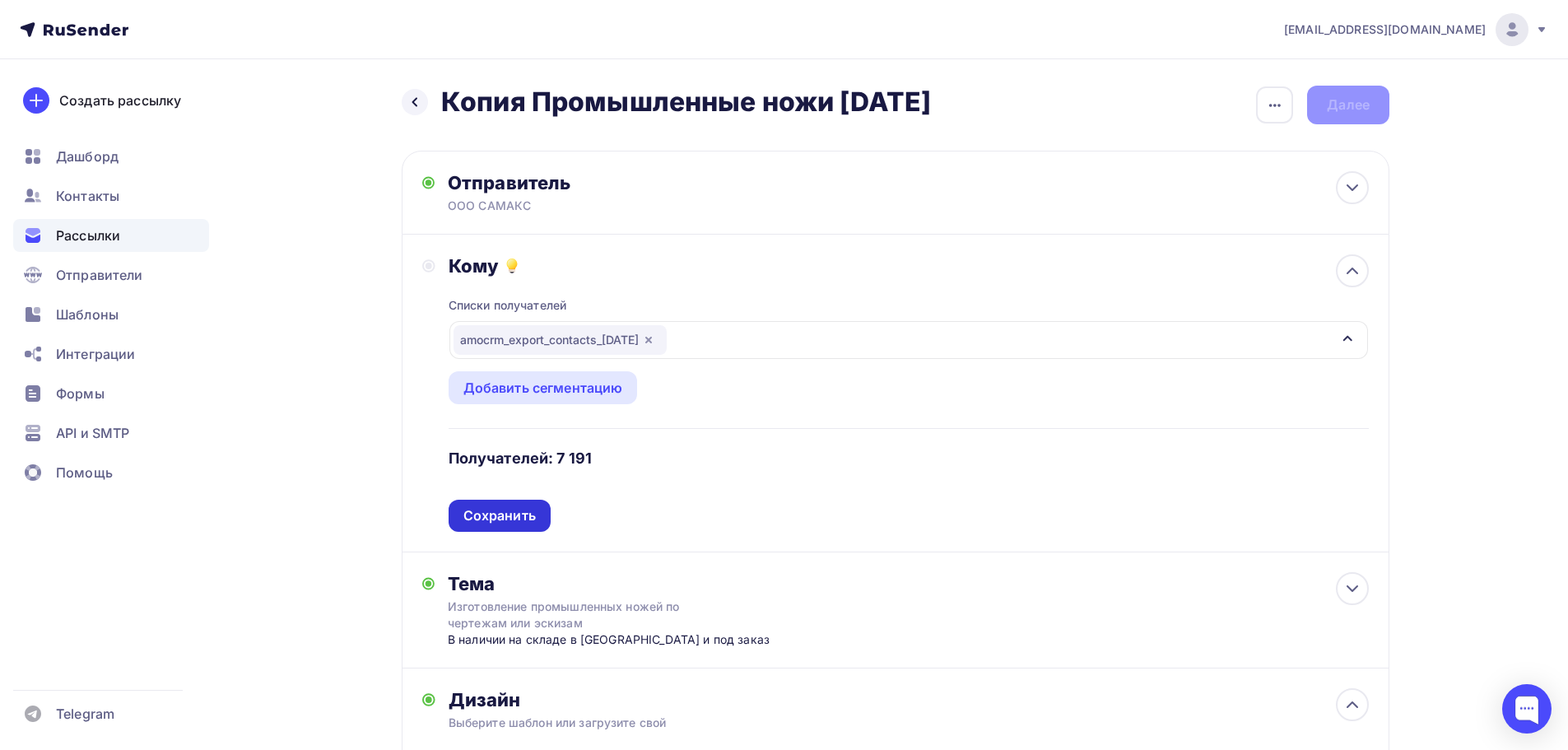
click at [525, 514] on div "Сохранить" at bounding box center [499, 515] width 72 height 19
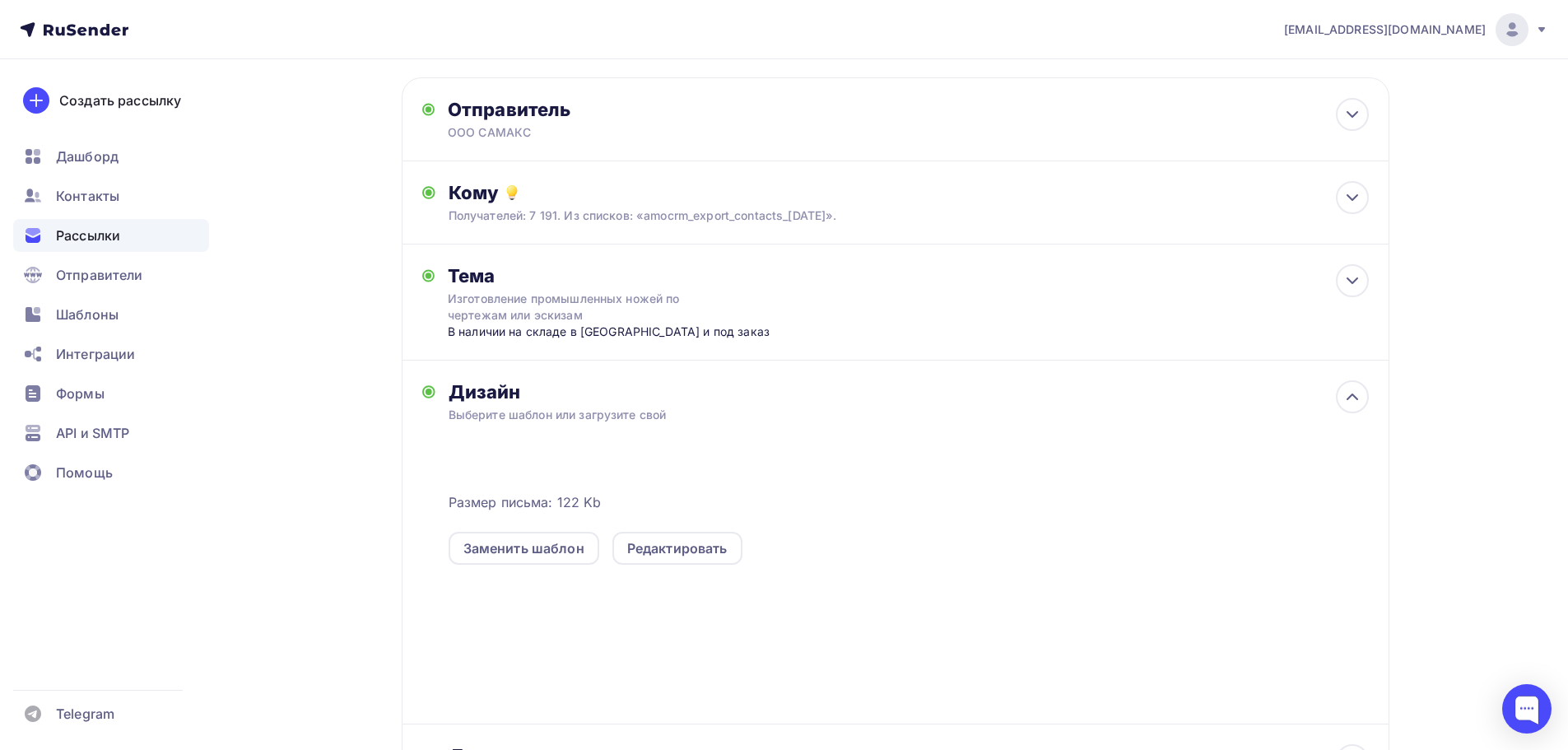
scroll to position [109, 0]
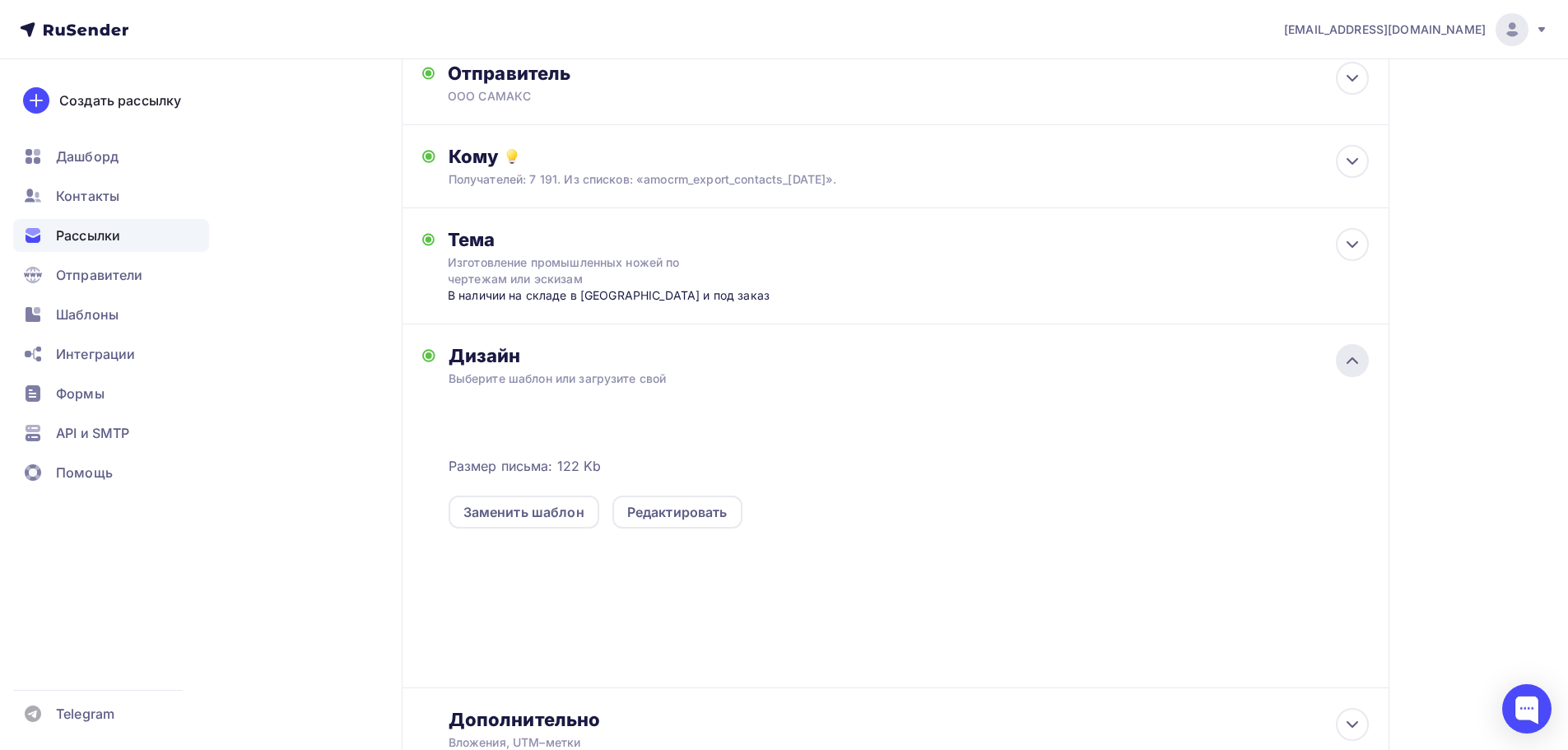
click at [1352, 358] on icon at bounding box center [1352, 360] width 10 height 5
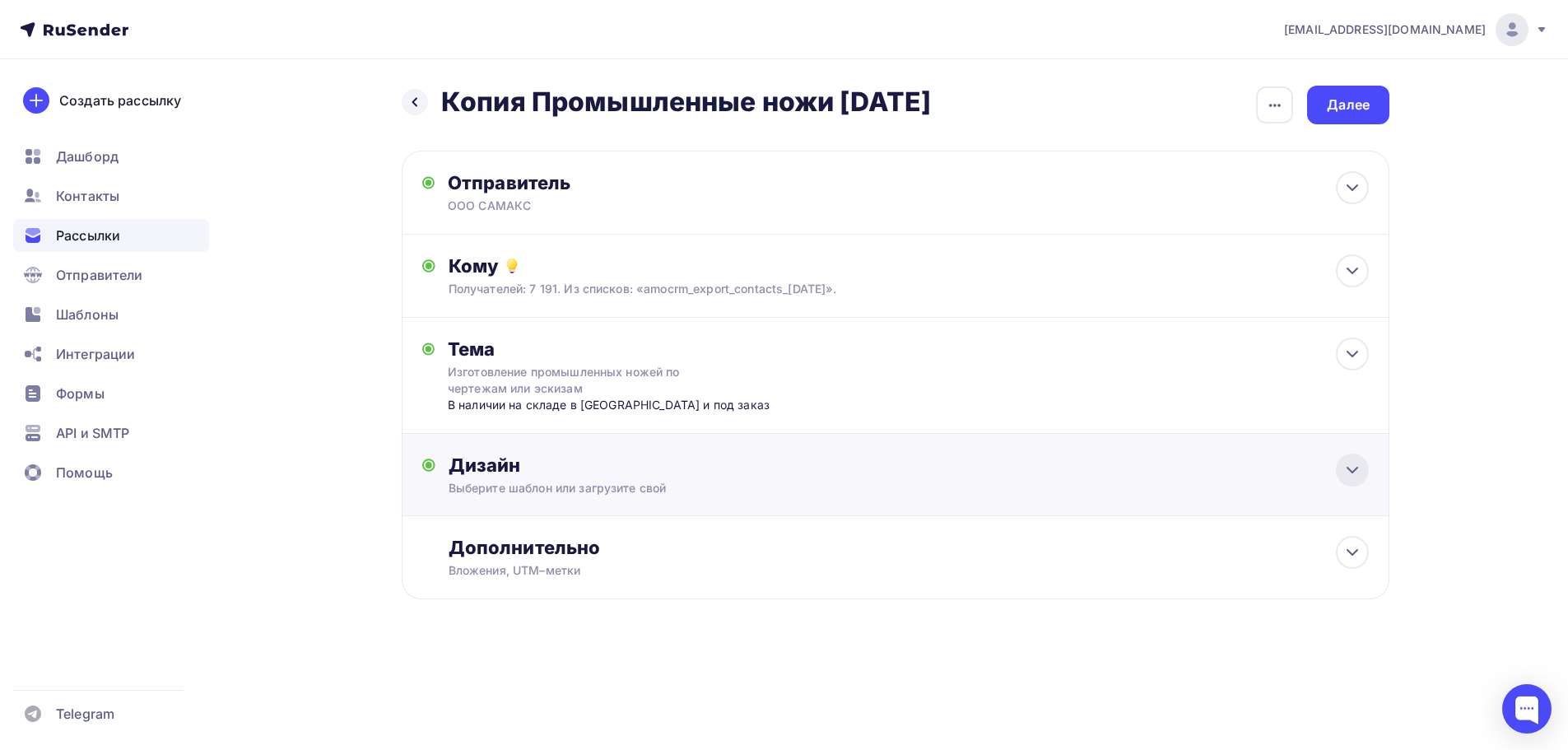
scroll to position [0, 0]
click at [1358, 471] on icon at bounding box center [1359, 470] width 20 height 20
click at [1266, 107] on icon "button" at bounding box center [1275, 105] width 20 height 20
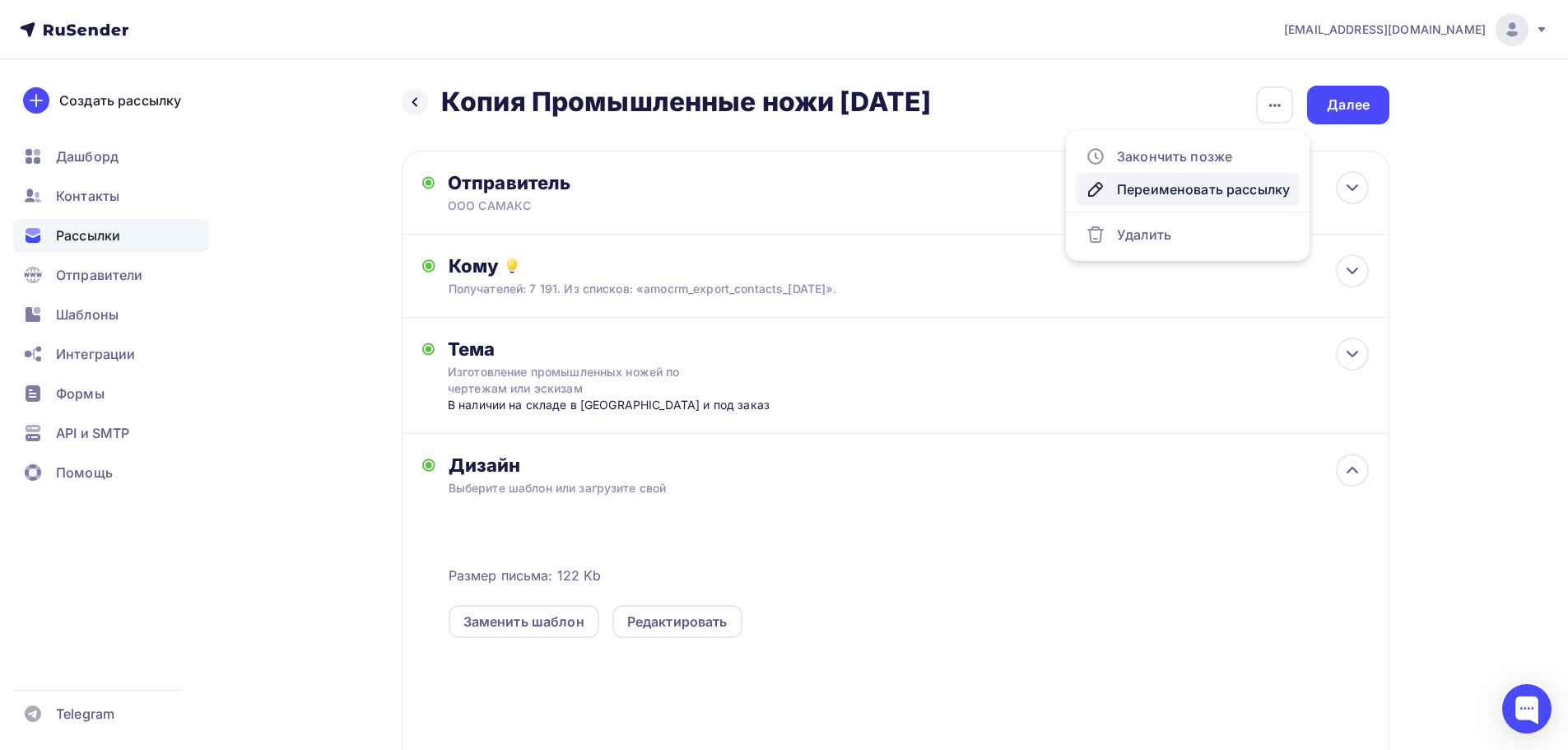
click at [1165, 188] on div "Переименовать рассылку" at bounding box center [1188, 189] width 204 height 20
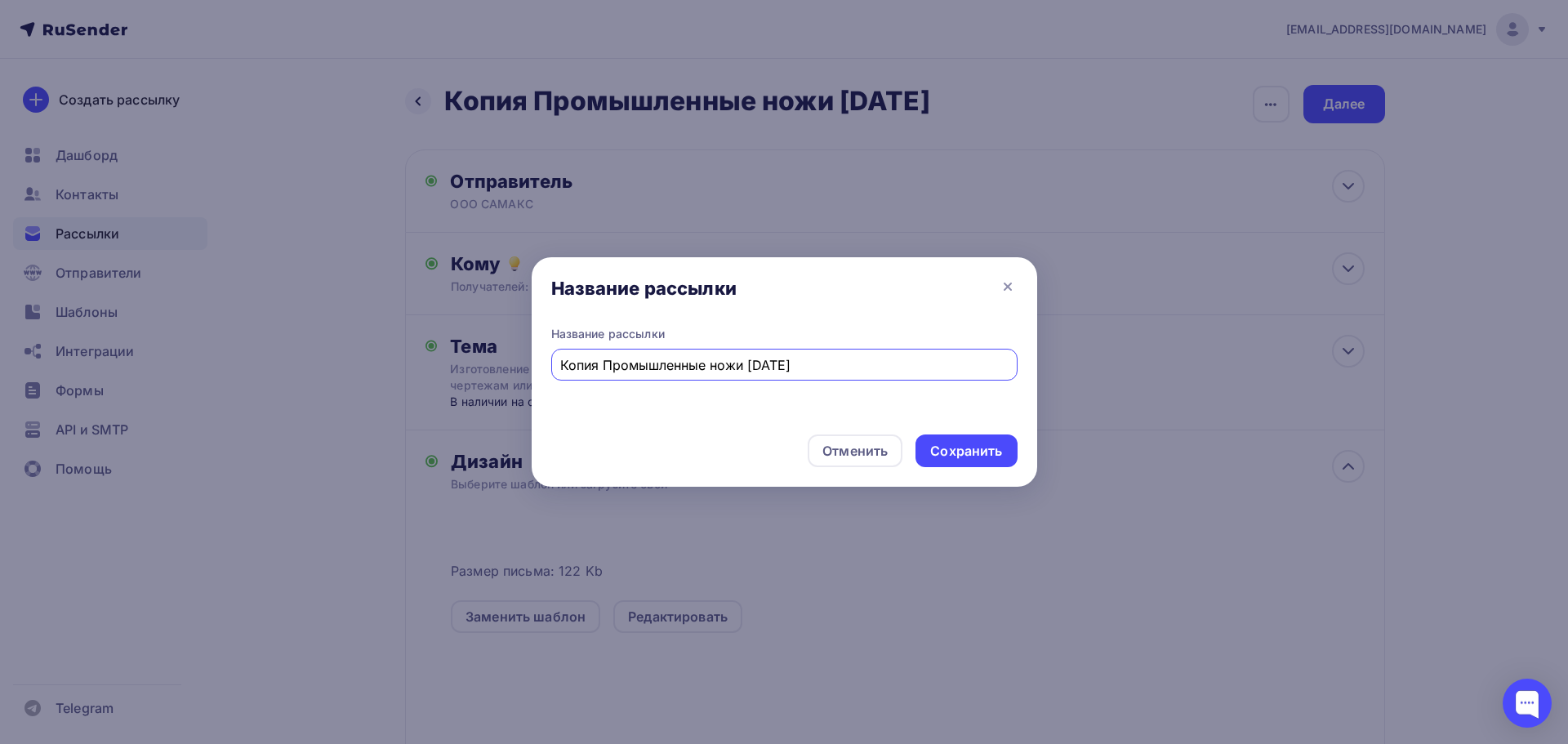
drag, startPoint x: 605, startPoint y: 362, endPoint x: 283, endPoint y: 425, distance: 328.1
click at [283, 425] on div "Название рассылки Название рассылки Копия Промышленные ножи [DATE] Отменить Сох…" at bounding box center [784, 372] width 1568 height 744
click at [738, 366] on input "Промышленные ножи [DATE]" at bounding box center [784, 365] width 448 height 20
drag, startPoint x: 743, startPoint y: 366, endPoint x: 757, endPoint y: 367, distance: 14.0
click at [757, 367] on input "Промышленные ножи [DATE]" at bounding box center [784, 365] width 448 height 20
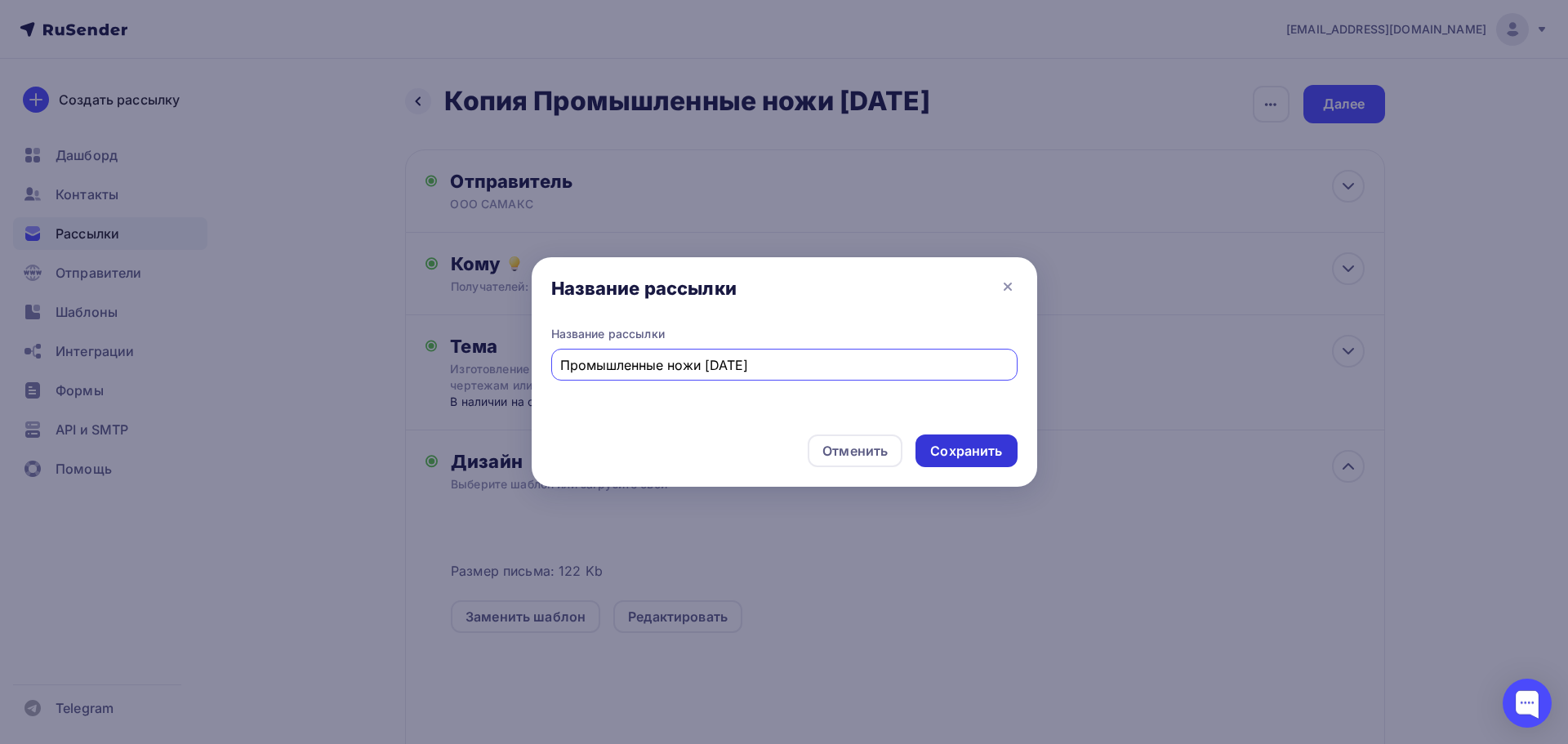
type input "Промышленные ножи [DATE]"
drag, startPoint x: 961, startPoint y: 436, endPoint x: 958, endPoint y: 445, distance: 9.5
click at [960, 439] on div "Сохранить" at bounding box center [967, 450] width 101 height 33
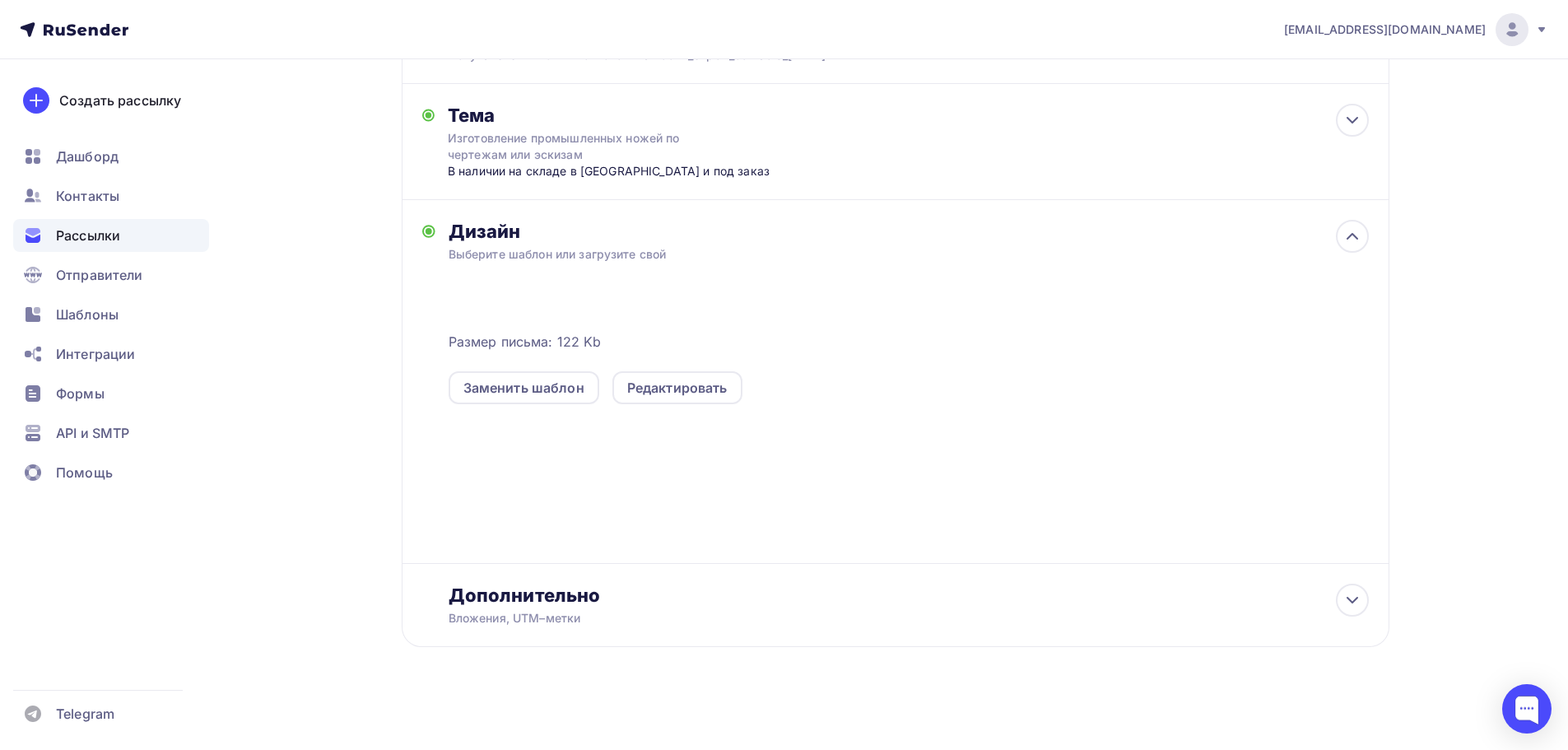
scroll to position [237, 0]
drag, startPoint x: 718, startPoint y: 375, endPoint x: 733, endPoint y: 375, distance: 14.8
click at [717, 375] on div "Редактировать" at bounding box center [677, 385] width 100 height 20
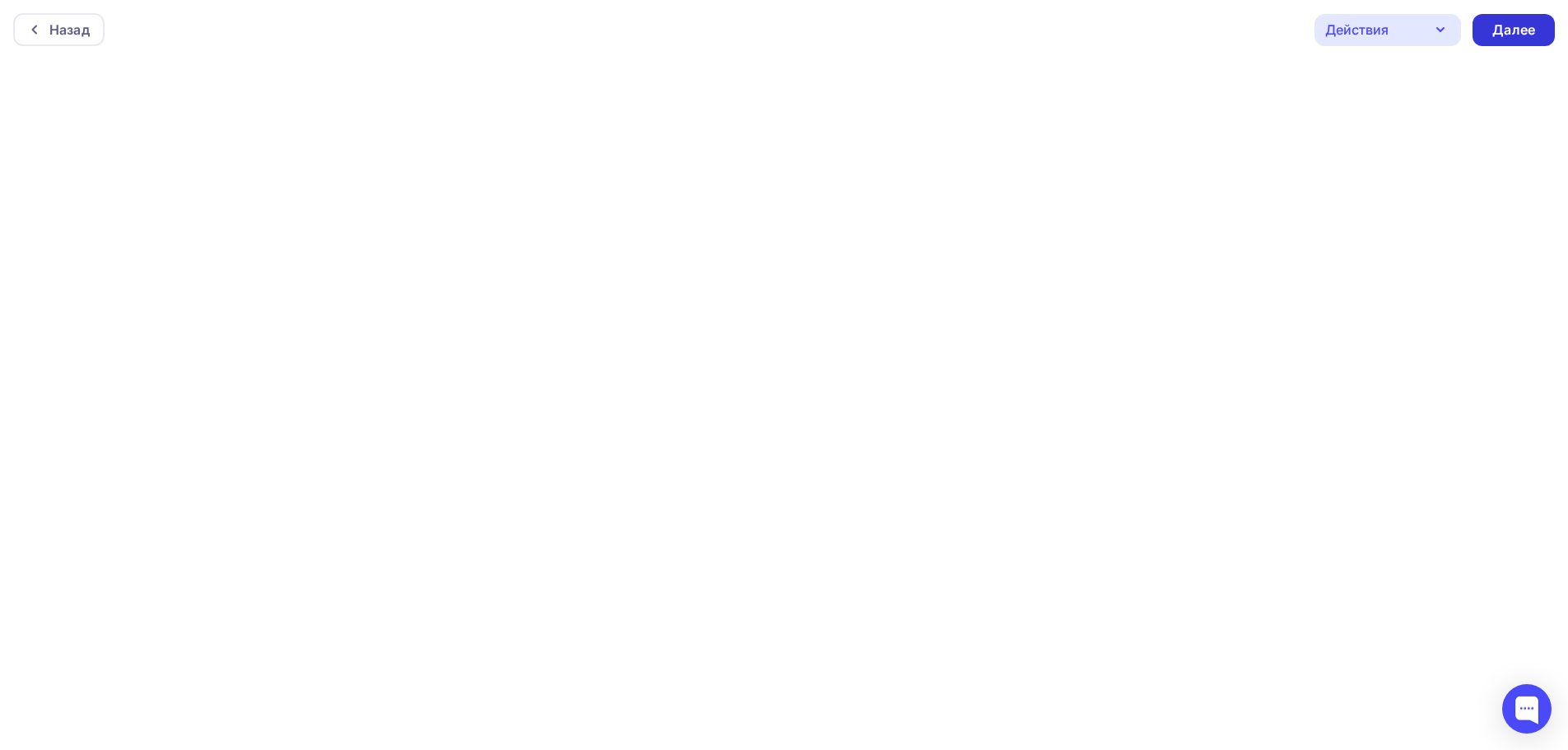
click at [1505, 29] on div "Далее" at bounding box center [1513, 30] width 43 height 19
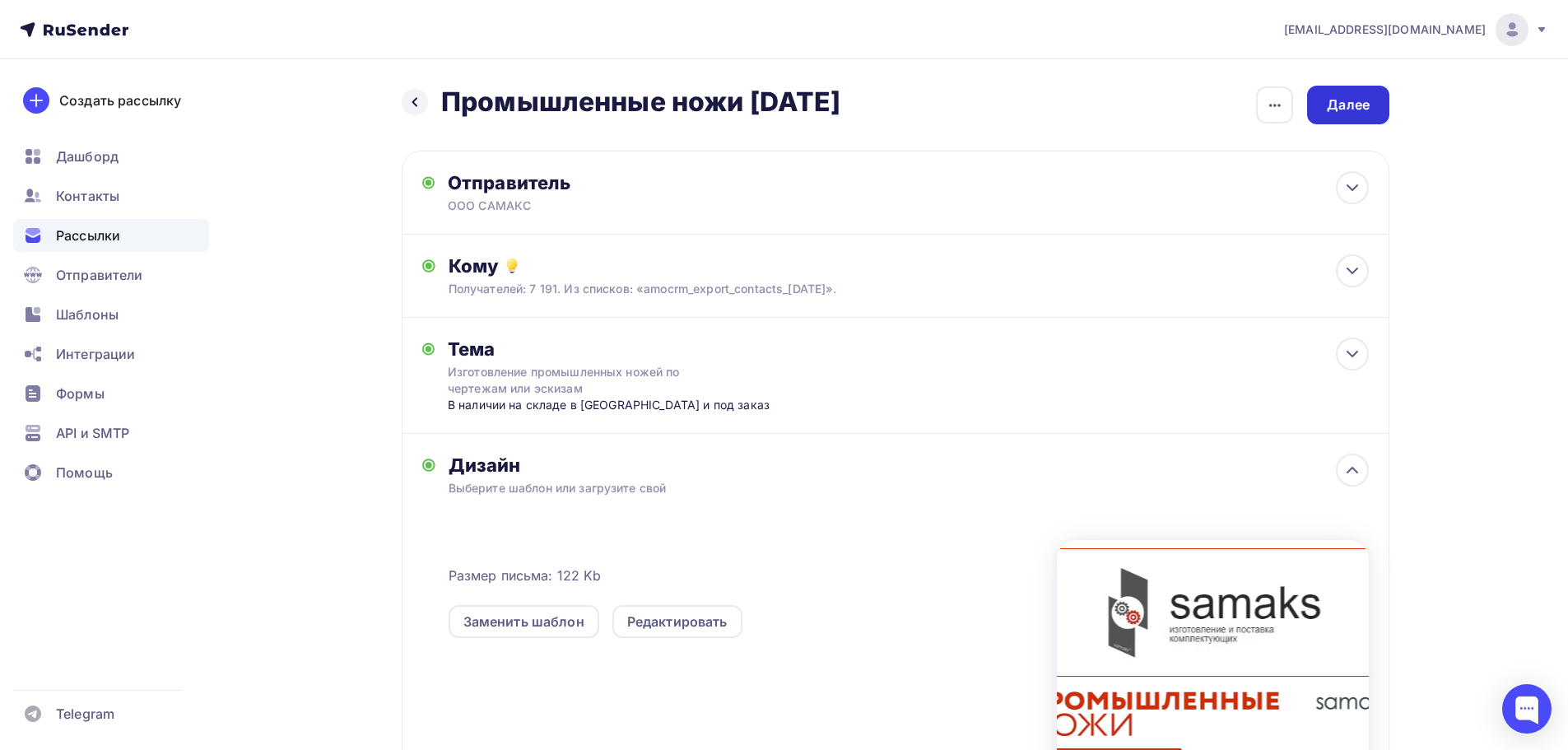
click at [1360, 105] on div "Далее" at bounding box center [1348, 104] width 43 height 19
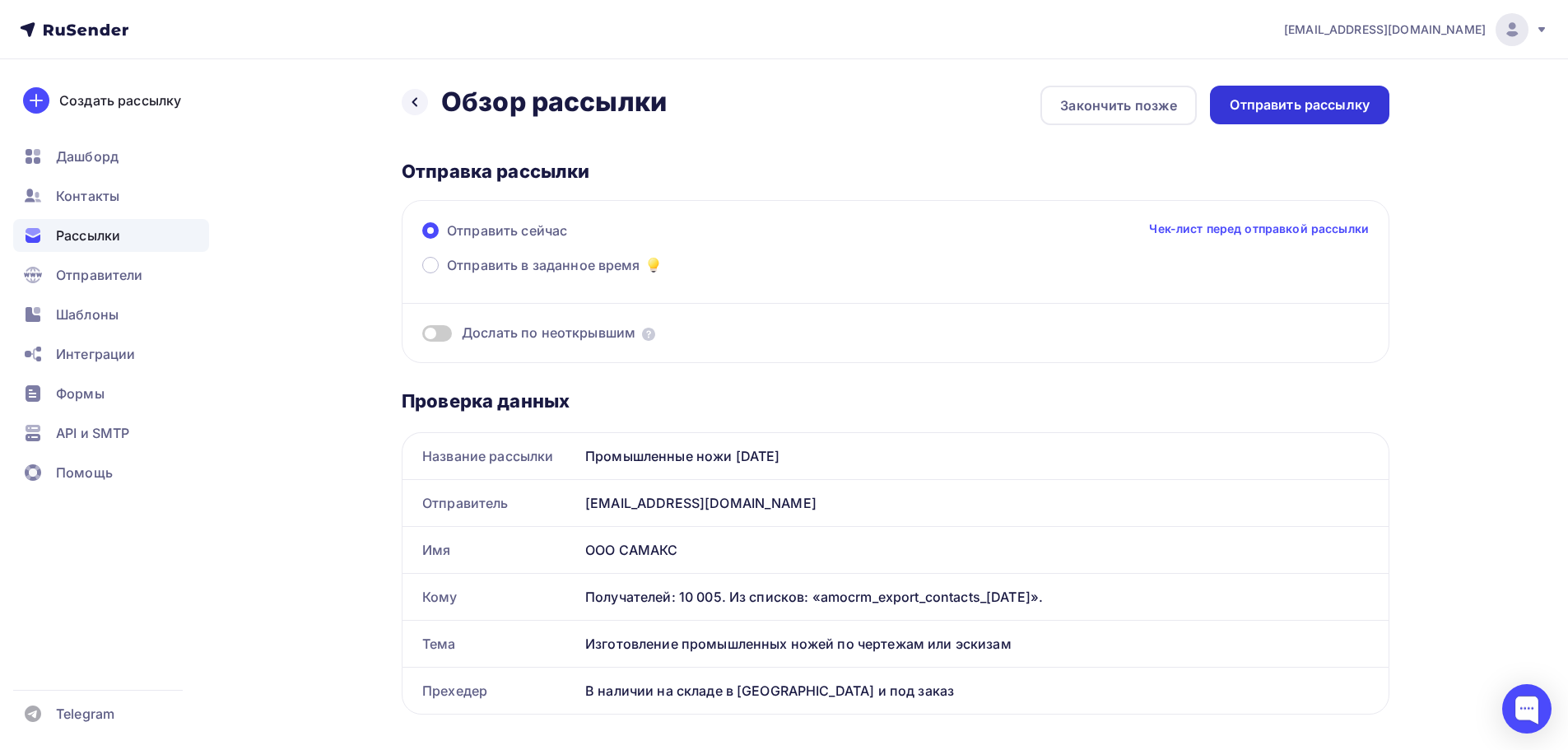
click at [1314, 99] on div "Отправить рассылку" at bounding box center [1300, 104] width 140 height 19
